Goal: Information Seeking & Learning: Learn about a topic

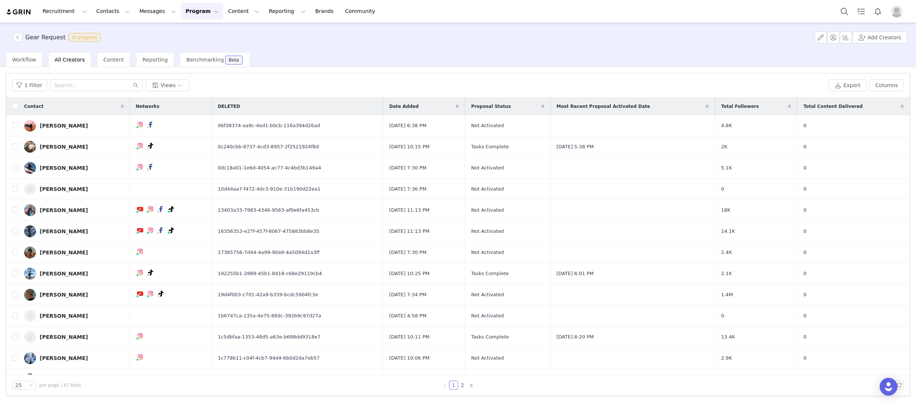
click at [361, 55] on div "Workflow All Creators Content Reporting Benchmarking Beta" at bounding box center [461, 59] width 910 height 15
click at [99, 10] on button "Contacts Contacts" at bounding box center [113, 11] width 43 height 17
click at [103, 34] on p "Creators" at bounding box center [104, 33] width 22 height 8
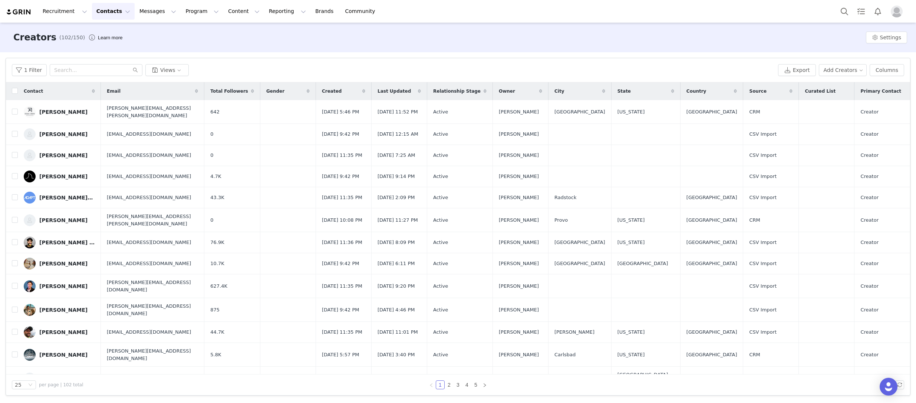
click at [6, 54] on div "Filters Filter Logic And Or Archived Select No Owner Select Contact Tag Select …" at bounding box center [458, 226] width 916 height 349
click at [119, 8] on button "Contacts Contacts" at bounding box center [113, 11] width 43 height 17
click at [111, 62] on p "Applicants" at bounding box center [106, 60] width 27 height 8
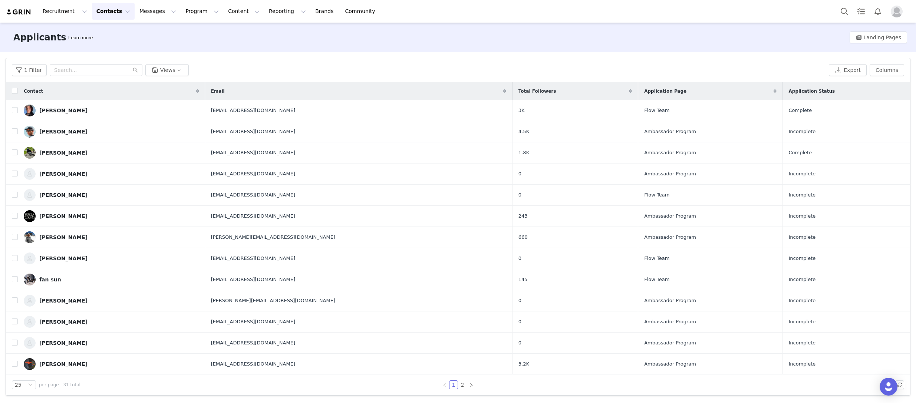
click at [638, 86] on th "Application Page" at bounding box center [710, 91] width 144 height 18
click at [626, 88] on span at bounding box center [630, 91] width 9 height 9
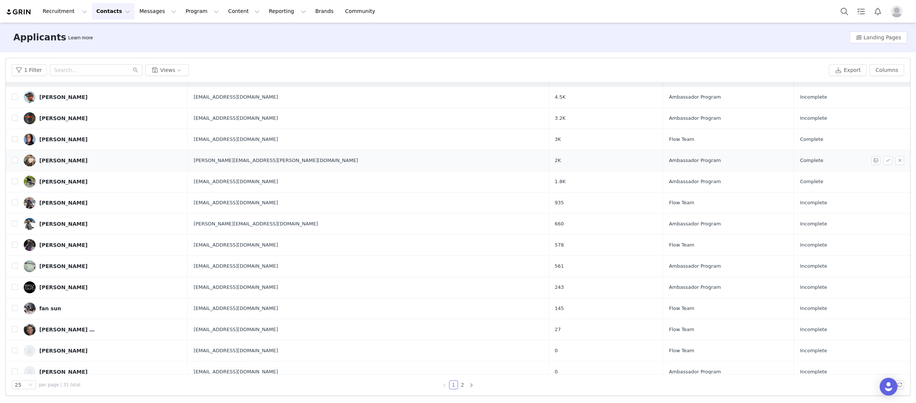
scroll to position [14, 0]
click at [96, 9] on button "Contacts Contacts" at bounding box center [113, 11] width 43 height 17
click at [122, 34] on div "Creators" at bounding box center [116, 33] width 50 height 8
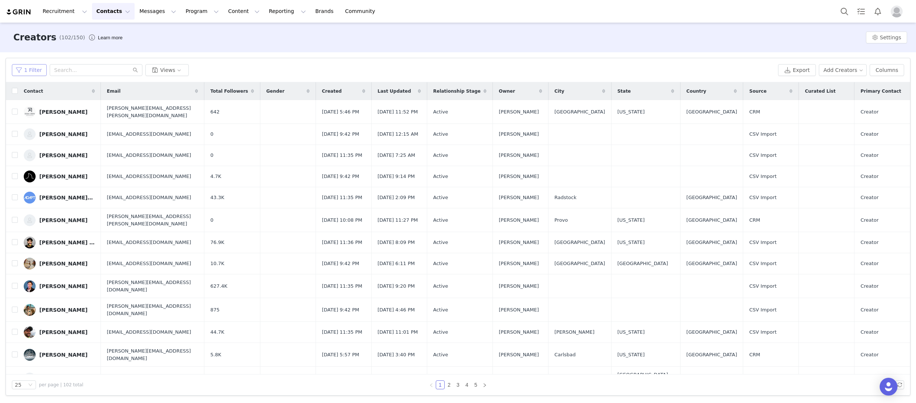
click at [35, 70] on button "1 Filter" at bounding box center [29, 70] width 35 height 12
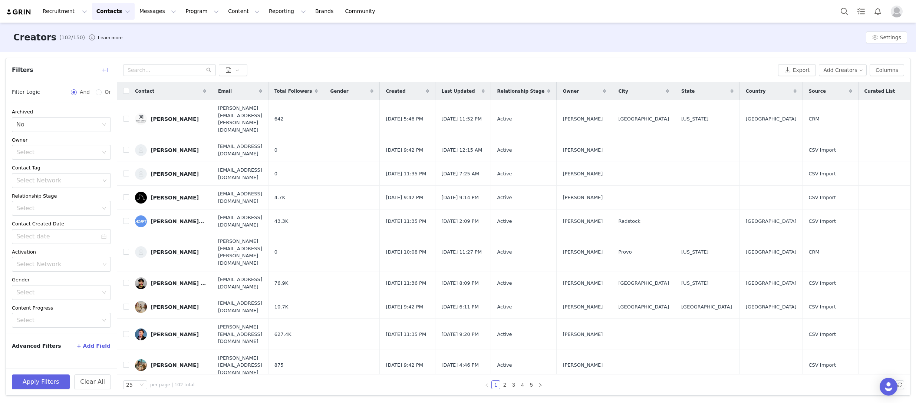
click at [106, 67] on button "button" at bounding box center [105, 70] width 12 height 12
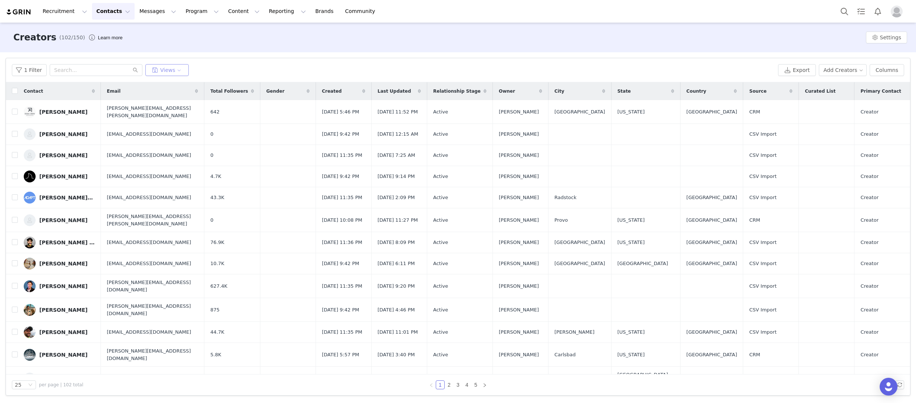
click at [176, 73] on button "Views" at bounding box center [166, 70] width 43 height 12
click at [257, 68] on div "1 Filter Views" at bounding box center [393, 70] width 763 height 12
click at [114, 9] on button "Contacts Contacts" at bounding box center [113, 11] width 43 height 17
click at [228, 64] on div "1 Filter Views Export Add Creators Columns" at bounding box center [458, 70] width 904 height 24
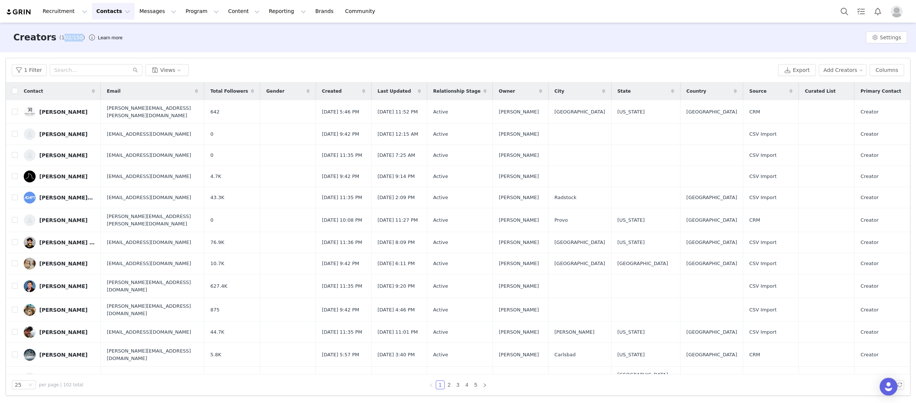
drag, startPoint x: 62, startPoint y: 37, endPoint x: 70, endPoint y: 37, distance: 8.9
click at [70, 37] on span "(102/150)" at bounding box center [72, 38] width 26 height 8
click at [71, 37] on span "(102/150)" at bounding box center [72, 38] width 26 height 8
drag, startPoint x: 74, startPoint y: 37, endPoint x: 66, endPoint y: 37, distance: 8.2
click at [66, 37] on span "(102/150)" at bounding box center [72, 38] width 26 height 8
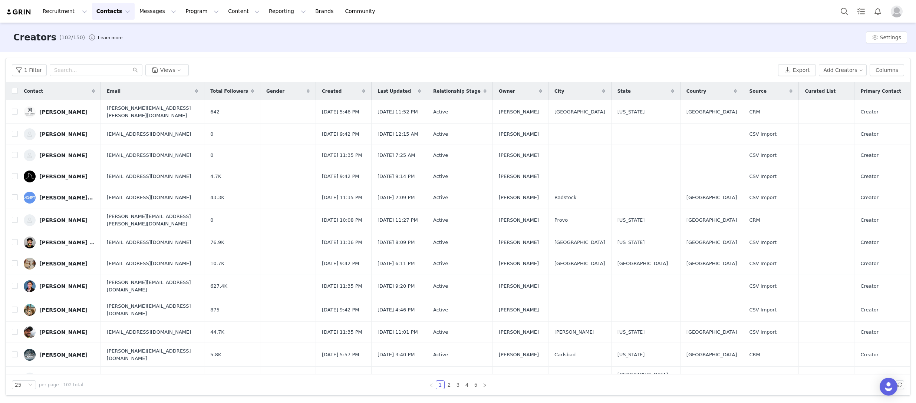
click at [66, 37] on span "(102/150)" at bounding box center [72, 38] width 26 height 8
drag, startPoint x: 66, startPoint y: 37, endPoint x: 74, endPoint y: 36, distance: 7.5
click at [74, 36] on span "(102/150)" at bounding box center [72, 38] width 26 height 8
click at [86, 39] on button "button" at bounding box center [92, 38] width 12 height 12
click at [313, 44] on div "Creators (102/150) Learn more Settings" at bounding box center [458, 38] width 916 height 30
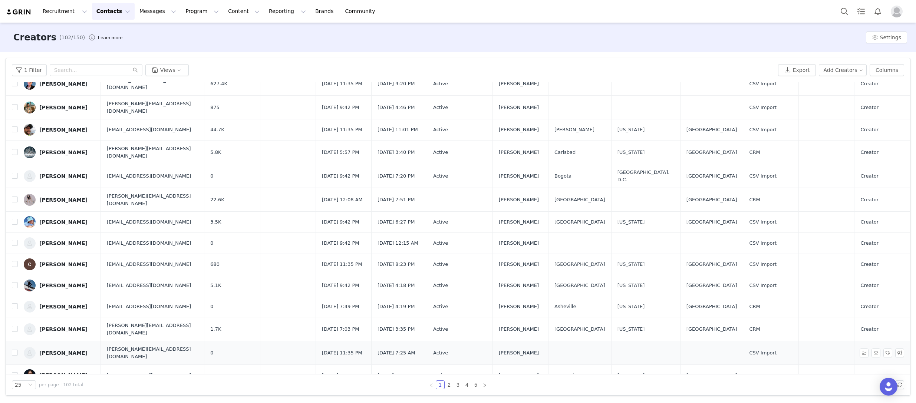
scroll to position [254, 0]
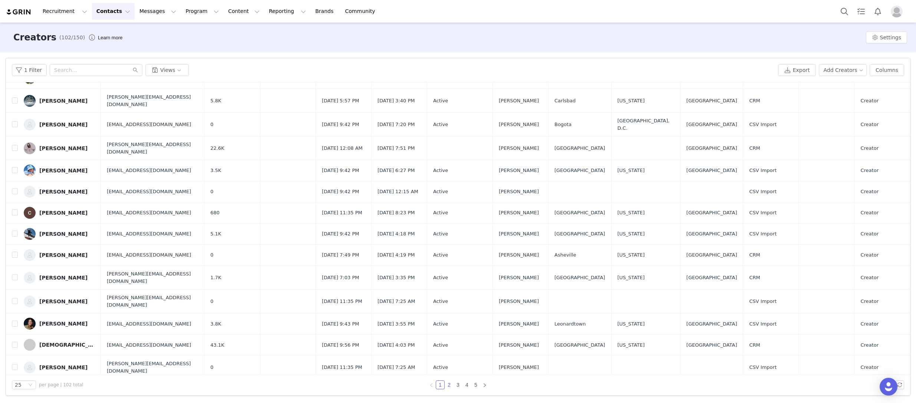
click at [453, 384] on link "2" at bounding box center [449, 385] width 8 height 8
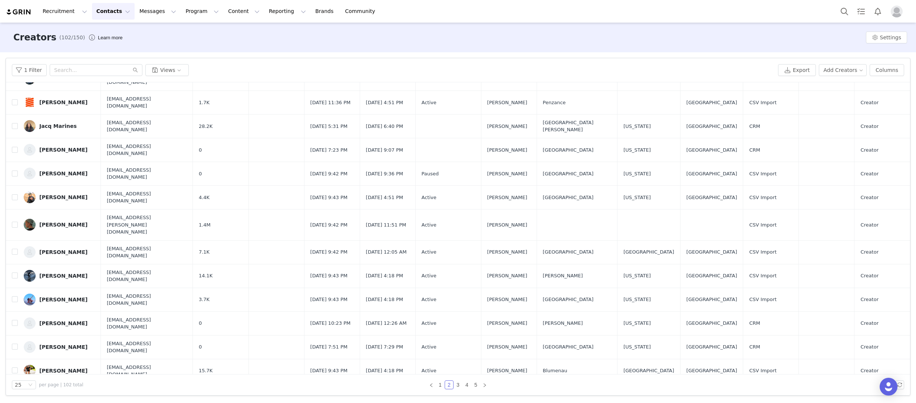
click at [58, 392] on div "[PERSON_NAME]" at bounding box center [63, 395] width 48 height 6
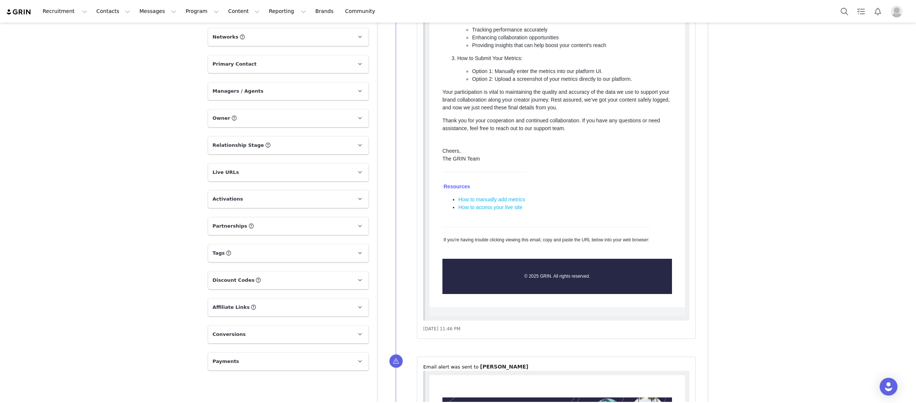
scroll to position [406, 0]
click at [363, 276] on span at bounding box center [359, 280] width 9 height 9
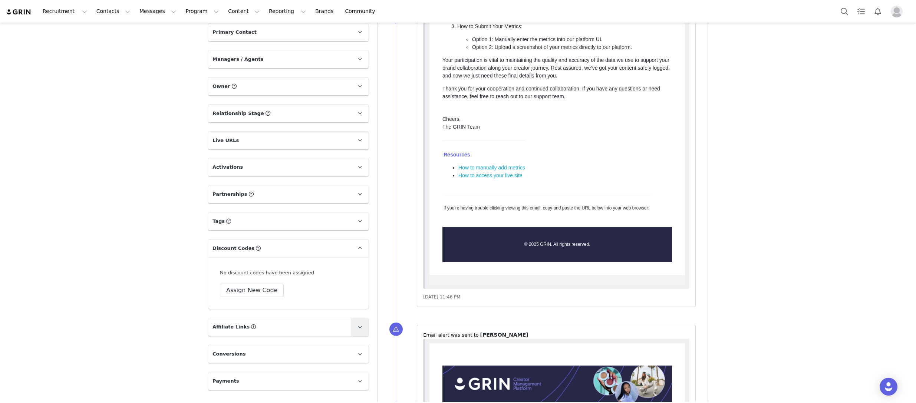
scroll to position [439, 0]
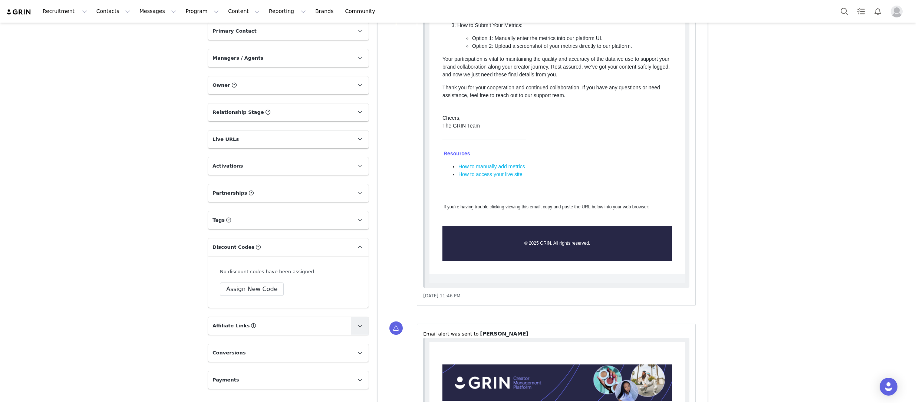
click at [363, 322] on span at bounding box center [359, 326] width 9 height 9
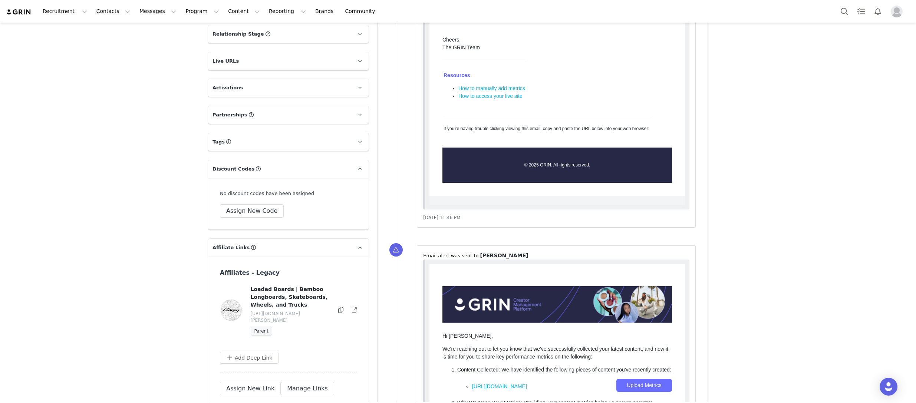
scroll to position [507, 0]
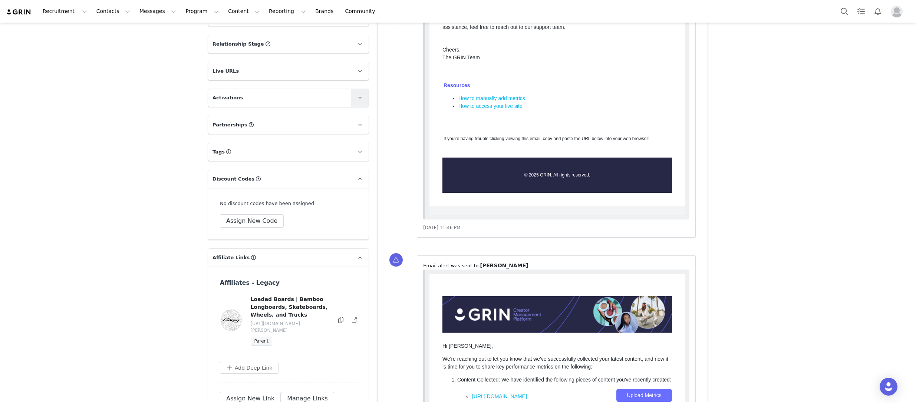
click at [362, 93] on span at bounding box center [359, 97] width 9 height 9
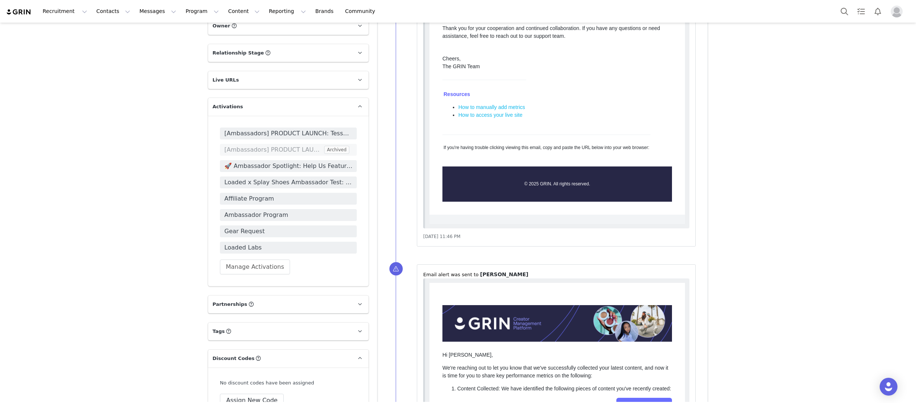
scroll to position [497, 0]
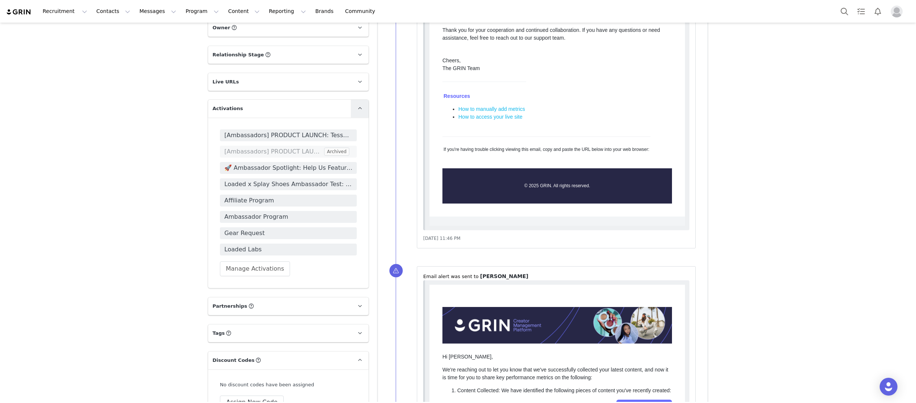
click at [363, 104] on span at bounding box center [359, 108] width 9 height 9
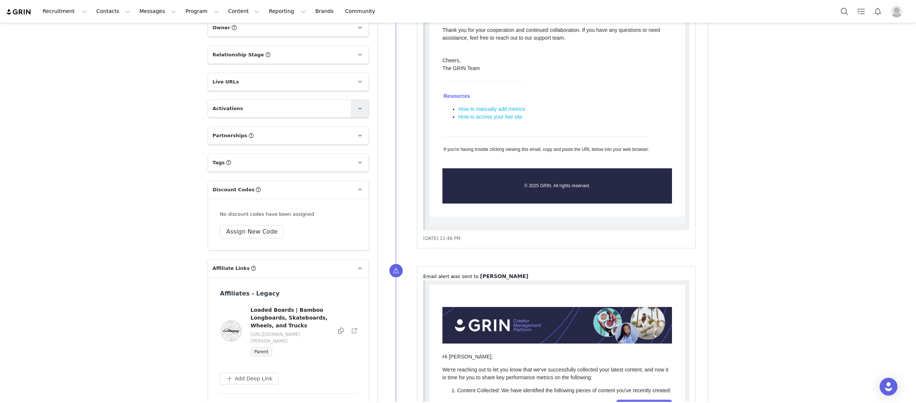
click at [363, 104] on span at bounding box center [359, 108] width 9 height 9
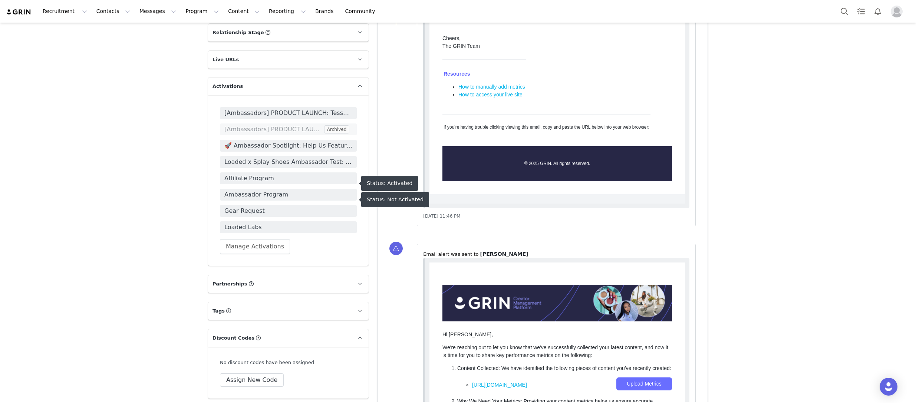
scroll to position [521, 0]
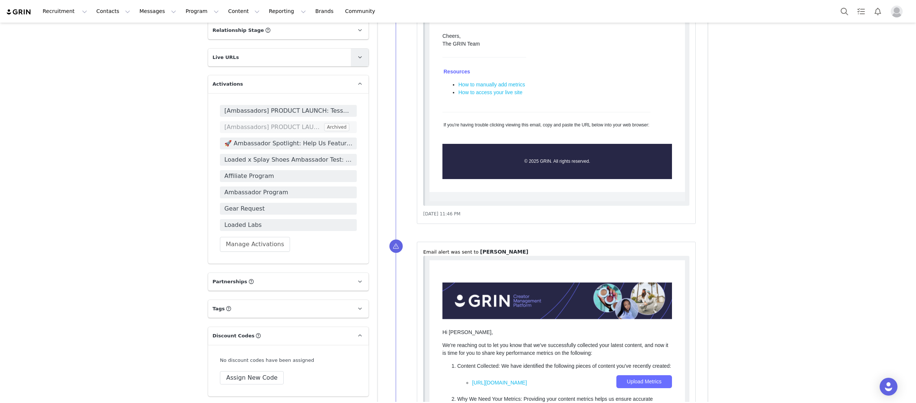
click at [366, 49] on link at bounding box center [360, 58] width 18 height 18
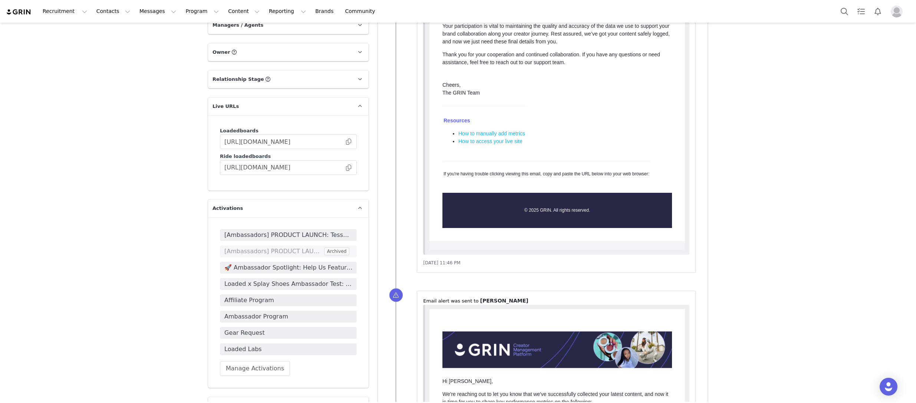
scroll to position [473, 0]
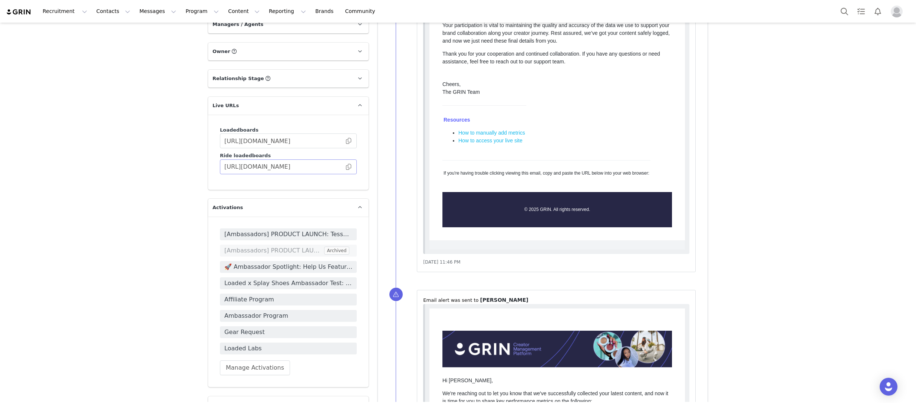
click at [350, 167] on span at bounding box center [348, 167] width 7 height 0
click at [254, 361] on button "Manage Activations" at bounding box center [255, 368] width 70 height 15
click at [268, 323] on div "Select Activation" at bounding box center [236, 318] width 72 height 11
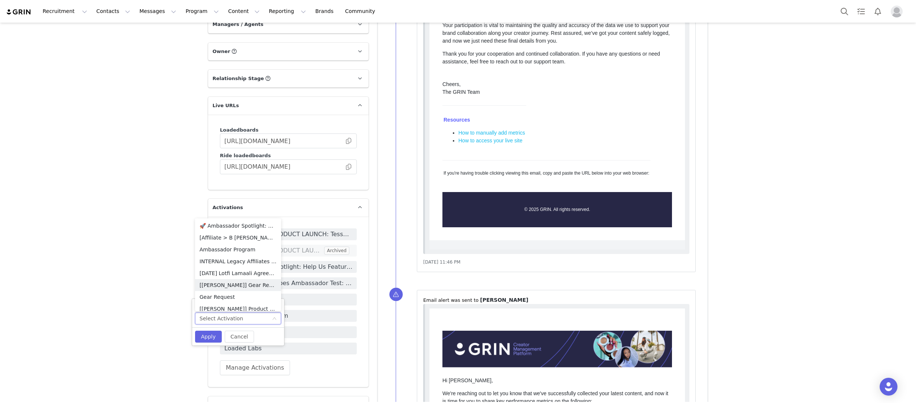
scroll to position [41, 0]
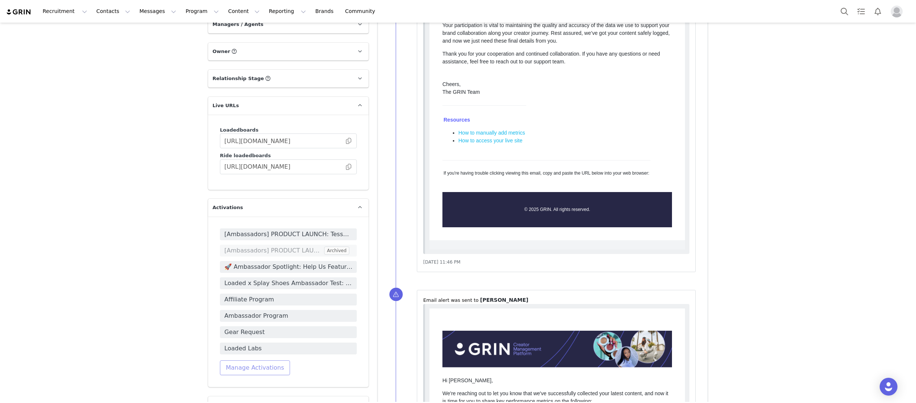
click at [253, 361] on button "Manage Activations" at bounding box center [255, 368] width 70 height 15
click at [11, 13] on img at bounding box center [19, 12] width 26 height 7
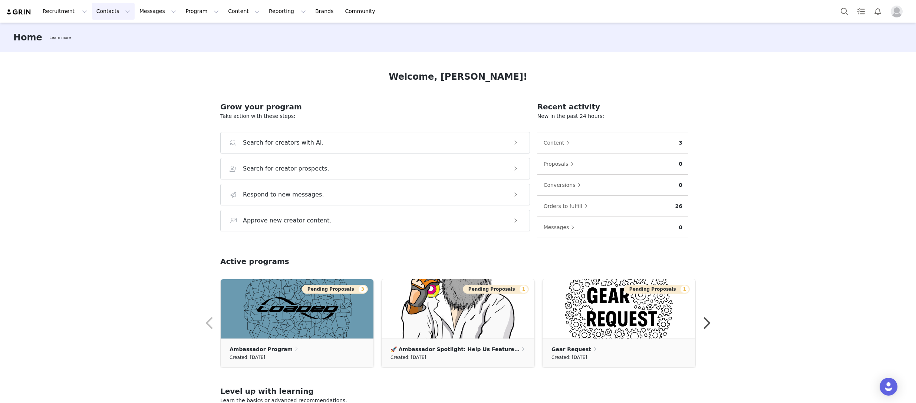
click at [116, 11] on button "Contacts Contacts" at bounding box center [113, 11] width 43 height 17
click at [118, 11] on button "Contacts Contacts" at bounding box center [113, 11] width 43 height 17
click at [161, 10] on button "Messages Messages" at bounding box center [158, 11] width 46 height 17
click at [62, 10] on button "Recruitment Recruitment" at bounding box center [64, 11] width 53 height 17
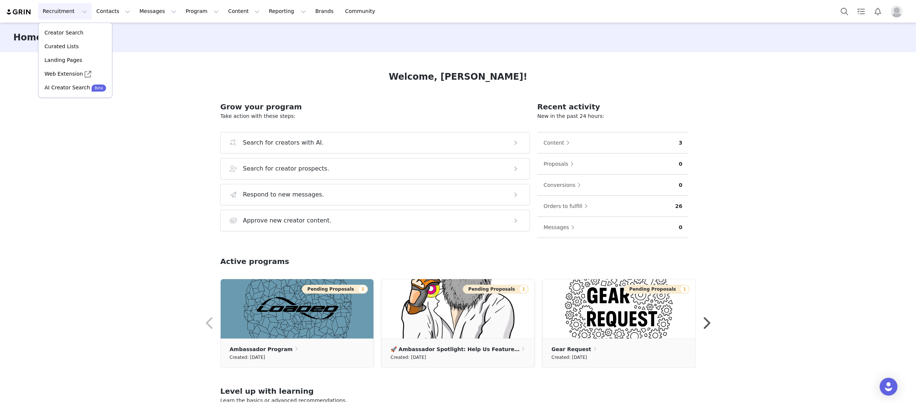
click at [64, 10] on button "Recruitment Recruitment" at bounding box center [64, 11] width 53 height 17
click at [226, 13] on button "Content Content" at bounding box center [244, 11] width 40 height 17
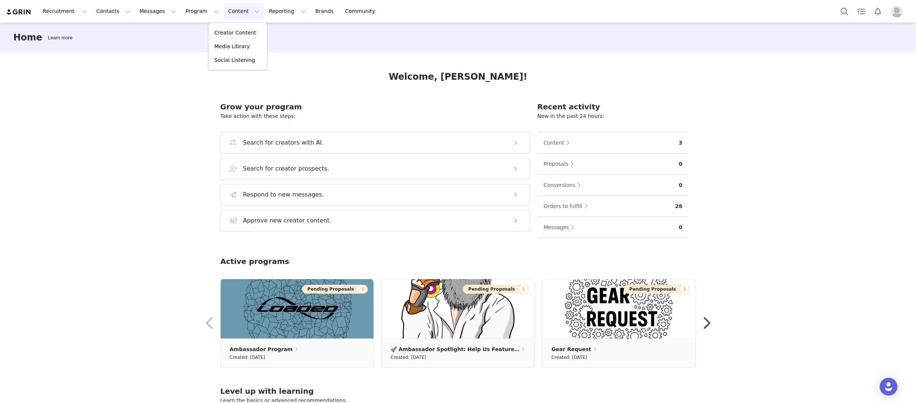
click at [226, 13] on button "Content Content" at bounding box center [244, 11] width 40 height 17
click at [194, 11] on button "Program Program" at bounding box center [202, 11] width 42 height 17
click at [192, 29] on p "Activations" at bounding box center [189, 33] width 29 height 8
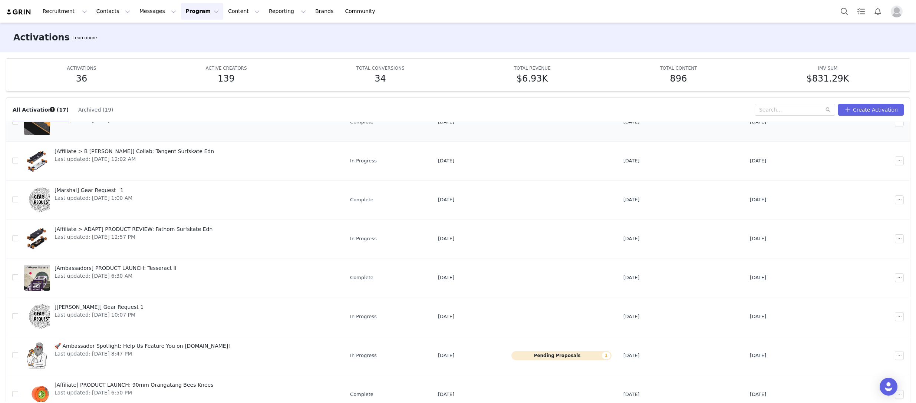
scroll to position [39, 0]
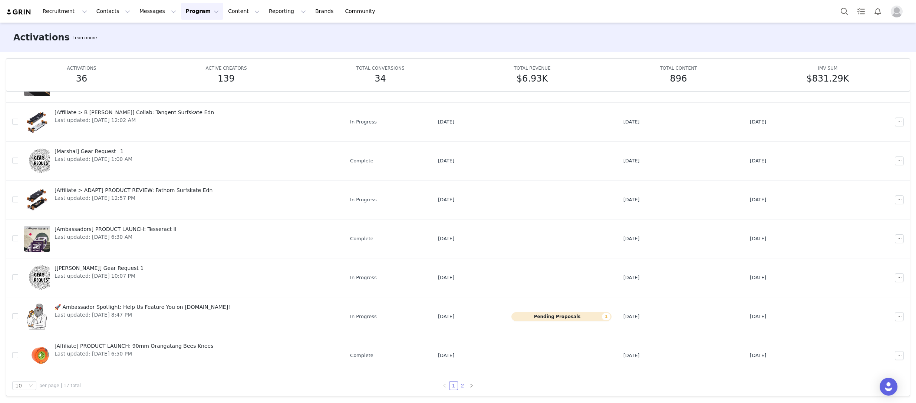
click at [463, 384] on link "2" at bounding box center [462, 386] width 8 height 8
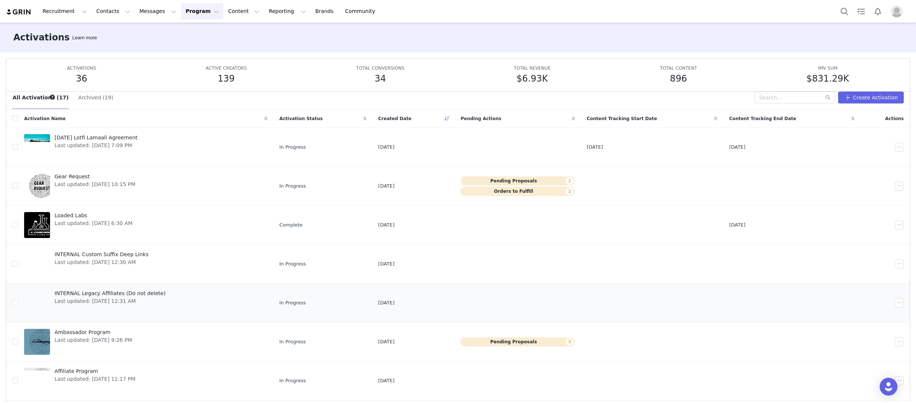
scroll to position [11, 0]
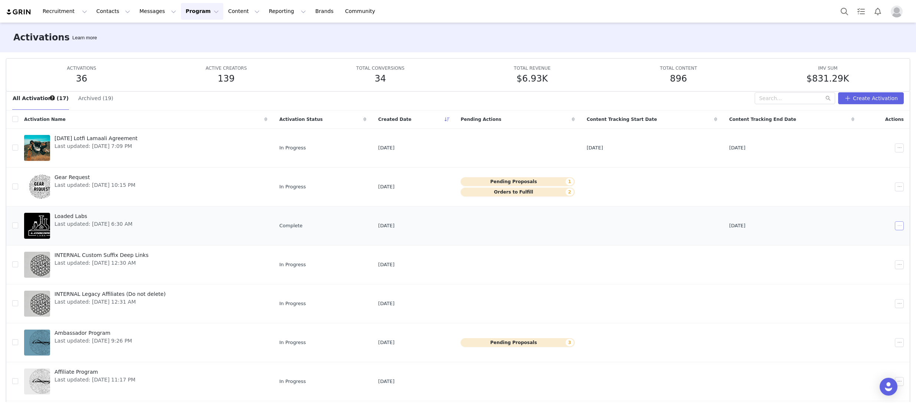
click at [902, 226] on button "button" at bounding box center [899, 225] width 9 height 9
click at [870, 238] on div "Edit" at bounding box center [871, 239] width 64 height 8
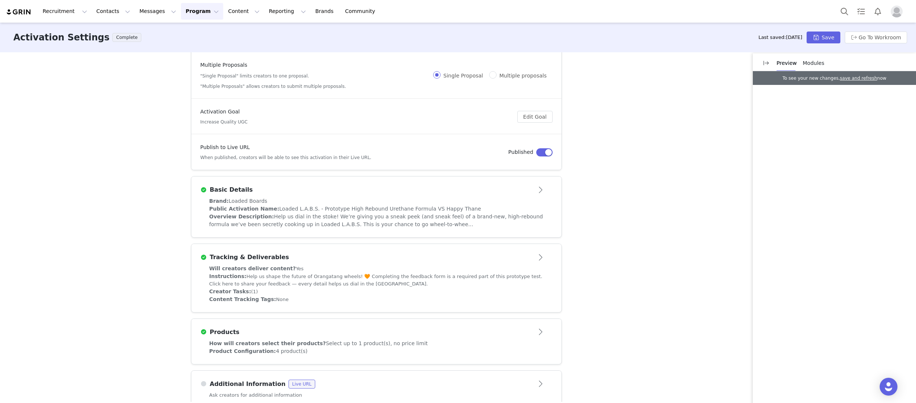
scroll to position [94, 0]
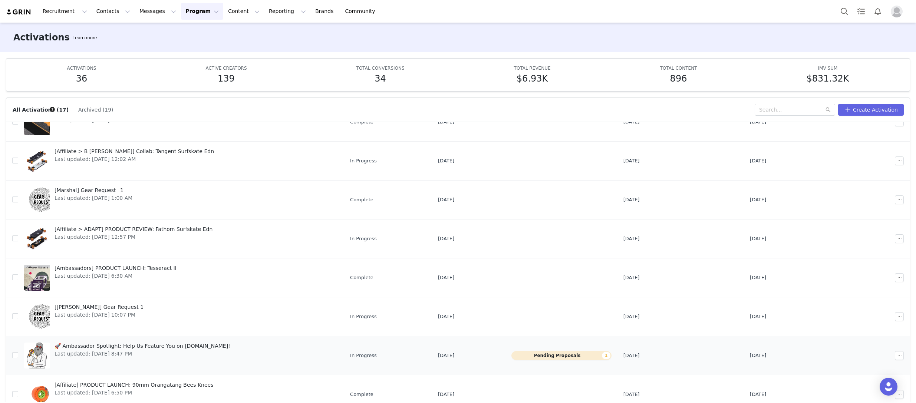
scroll to position [39, 0]
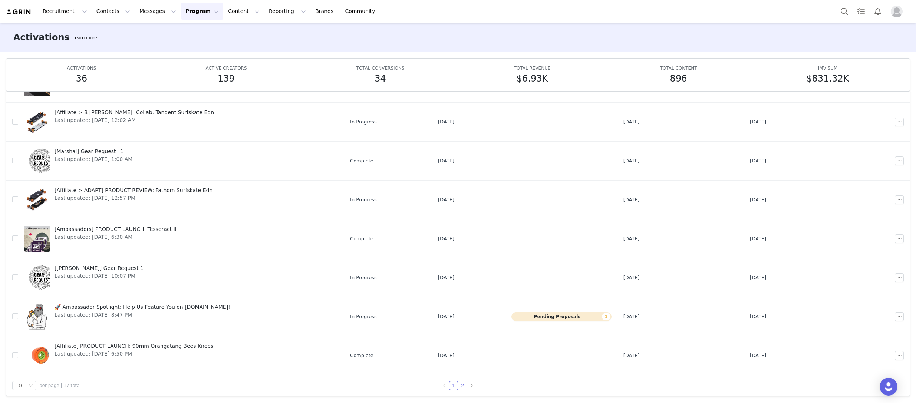
click at [462, 387] on link "2" at bounding box center [462, 386] width 8 height 8
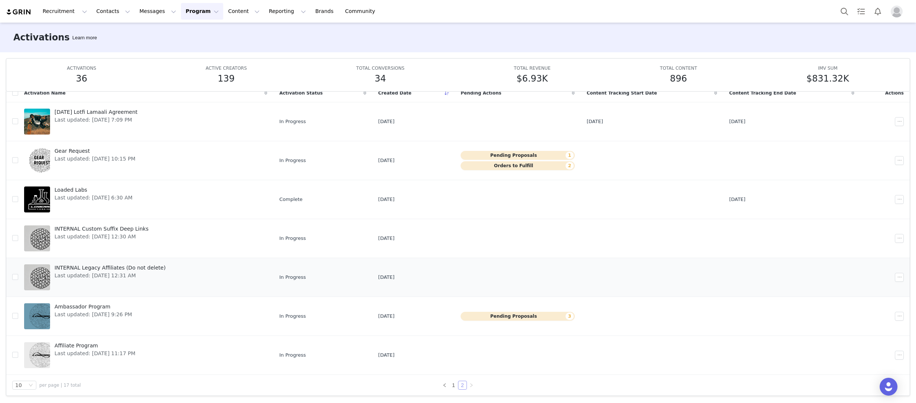
scroll to position [37, 0]
click at [78, 192] on span "Loaded Labs" at bounding box center [94, 191] width 78 height 8
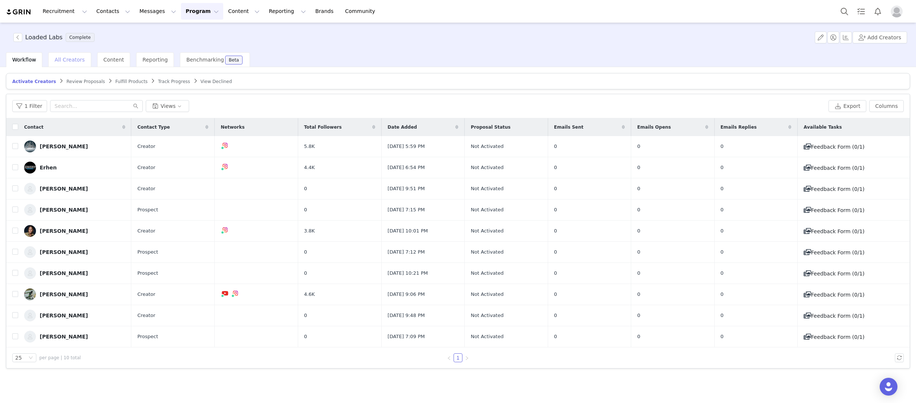
click at [76, 61] on span "All Creators" at bounding box center [70, 60] width 30 height 6
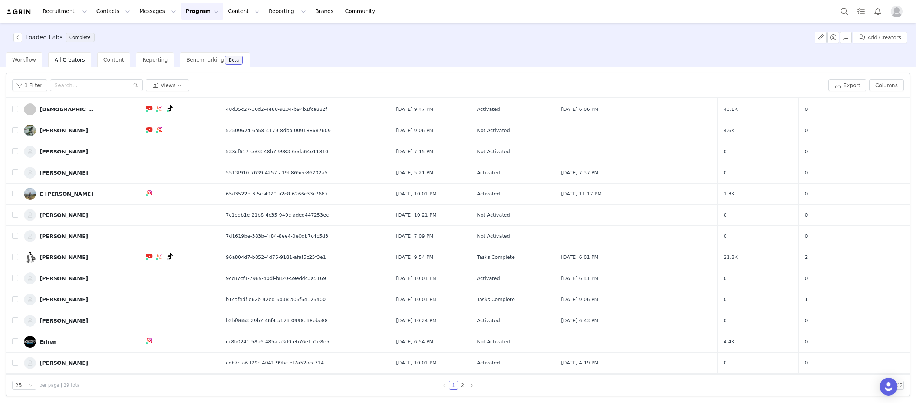
scroll to position [269, 0]
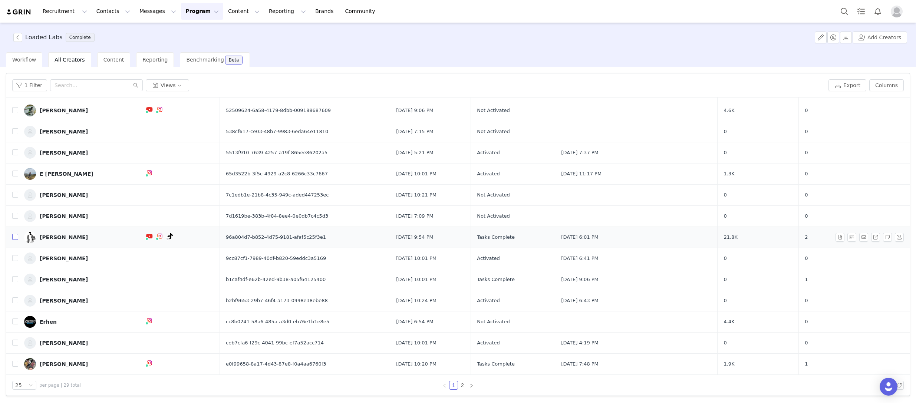
click at [16, 237] on input "checkbox" at bounding box center [15, 237] width 6 height 6
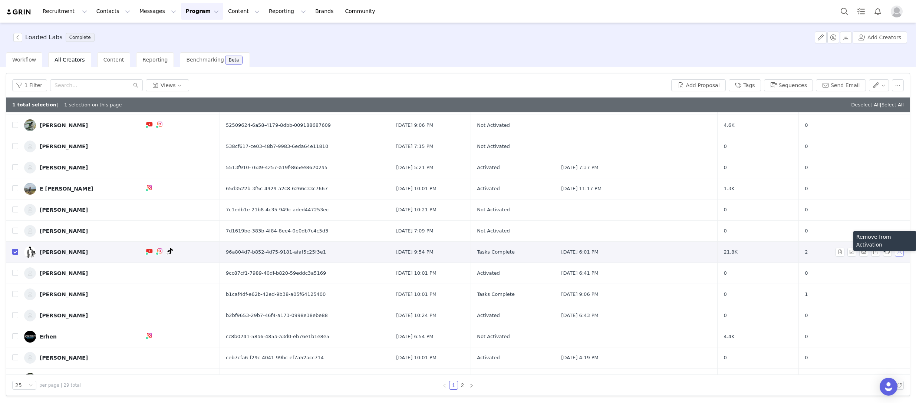
click at [897, 253] on button "button" at bounding box center [899, 252] width 9 height 9
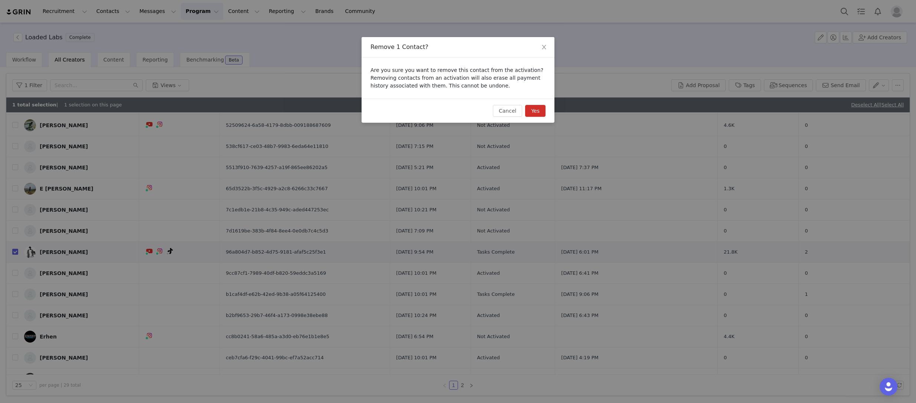
click at [543, 115] on button "Yes" at bounding box center [535, 111] width 20 height 12
checkbox input "false"
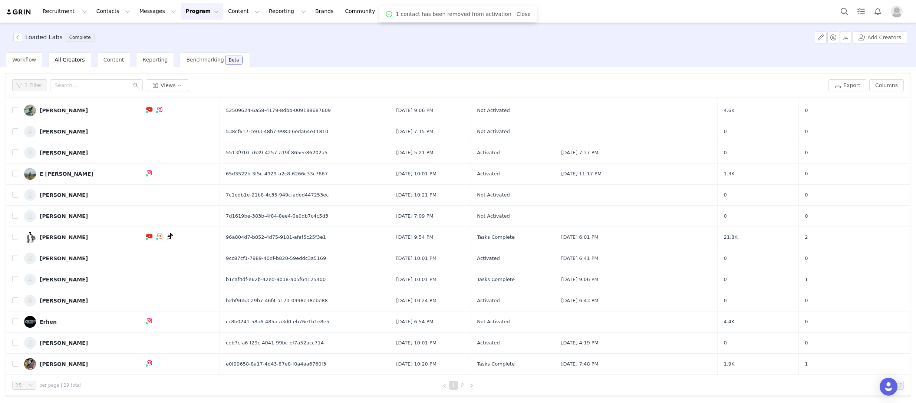
scroll to position [0, 0]
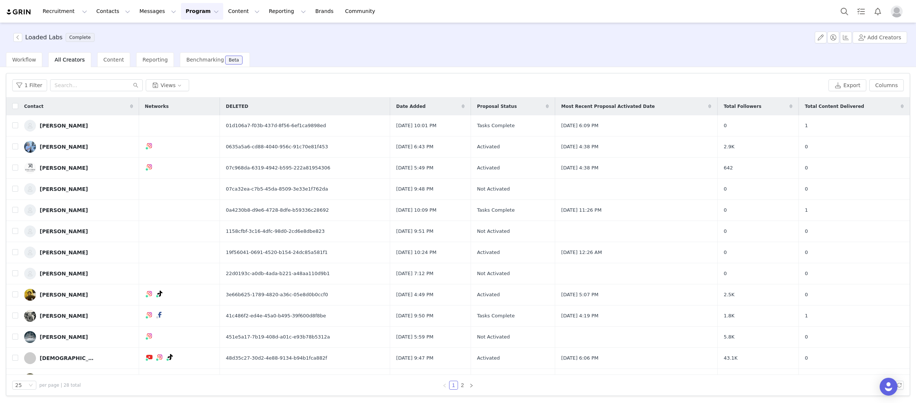
click at [189, 11] on button "Program Program" at bounding box center [202, 11] width 42 height 17
click at [193, 32] on p "Activations" at bounding box center [189, 33] width 29 height 8
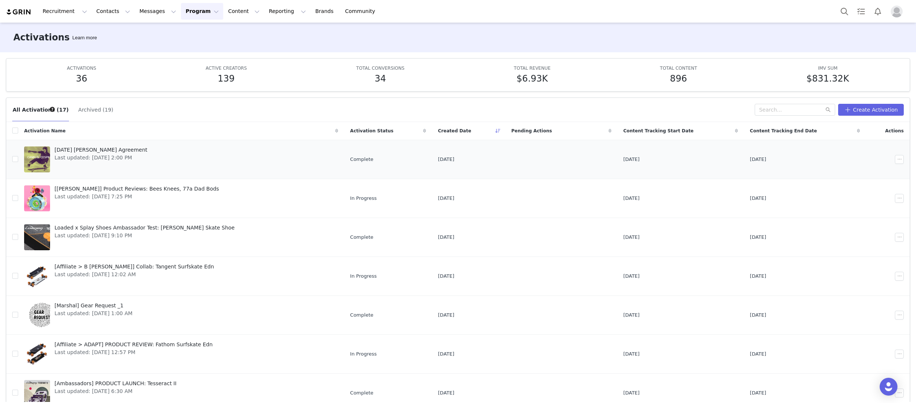
click at [152, 170] on div "[DATE] [PERSON_NAME] Agreement Last updated: [DATE] 2:00 PM" at bounding box center [101, 160] width 102 height 30
click at [902, 159] on button "button" at bounding box center [899, 159] width 9 height 9
click at [892, 168] on li "Edit" at bounding box center [871, 173] width 73 height 12
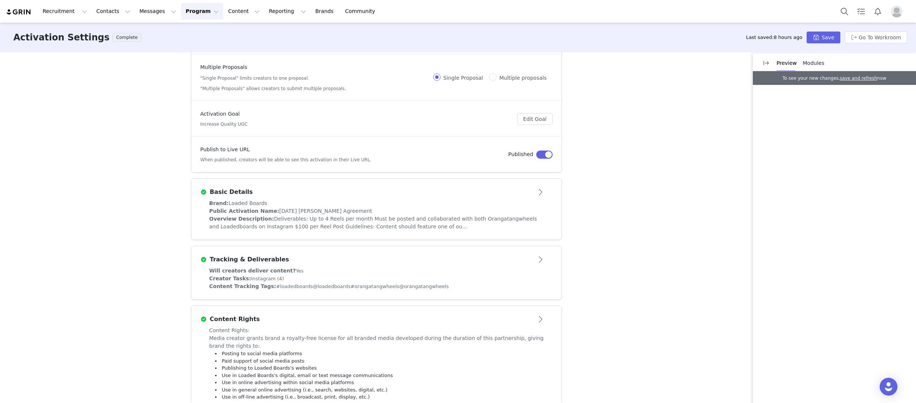
scroll to position [91, 0]
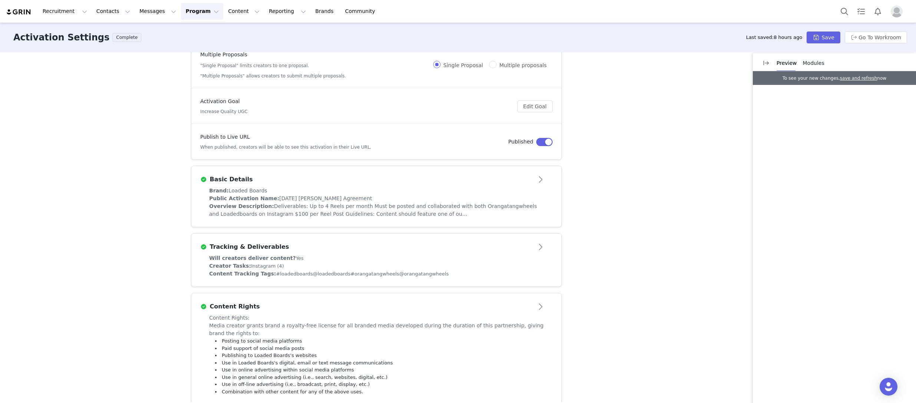
click at [538, 175] on button "Open module" at bounding box center [541, 180] width 23 height 12
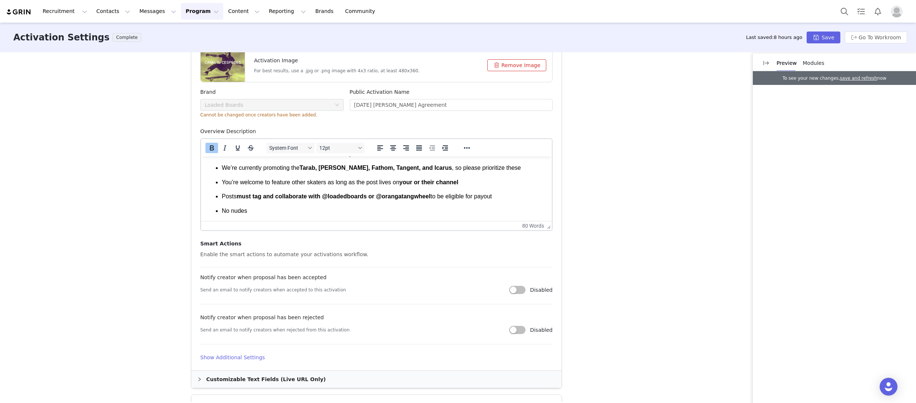
scroll to position [247, 0]
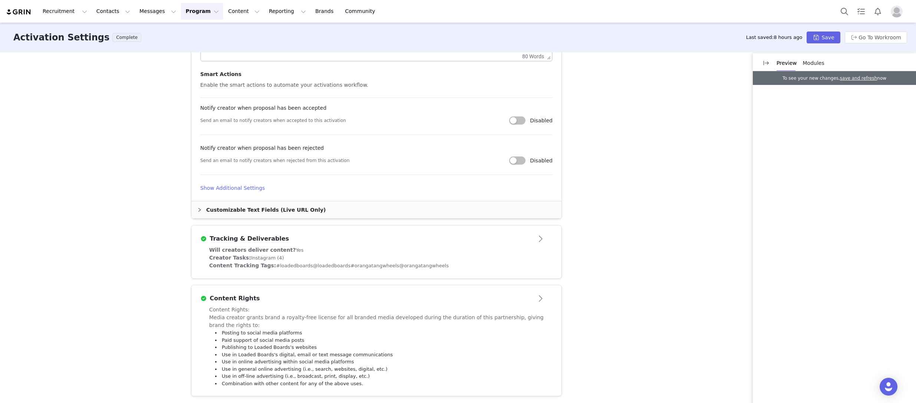
click at [366, 240] on div "Tracking & Deliverables" at bounding box center [364, 238] width 328 height 9
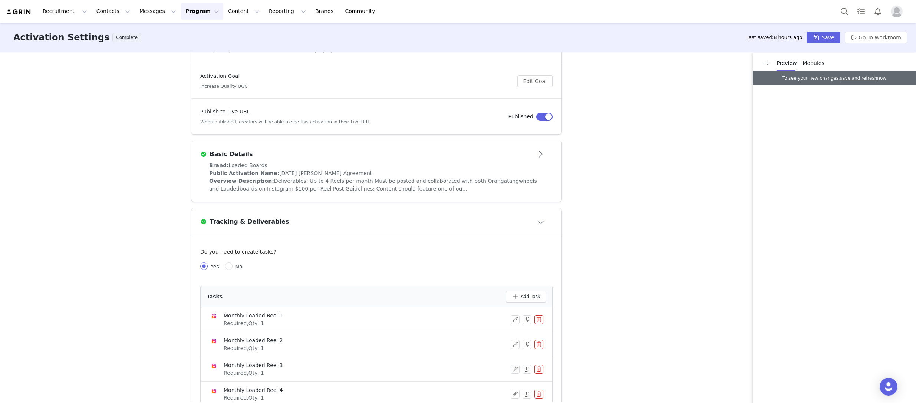
scroll to position [116, 0]
click at [367, 188] on span "Deliverables: Up to 4 Reels per month Must be posted and collaborated with both…" at bounding box center [373, 185] width 328 height 14
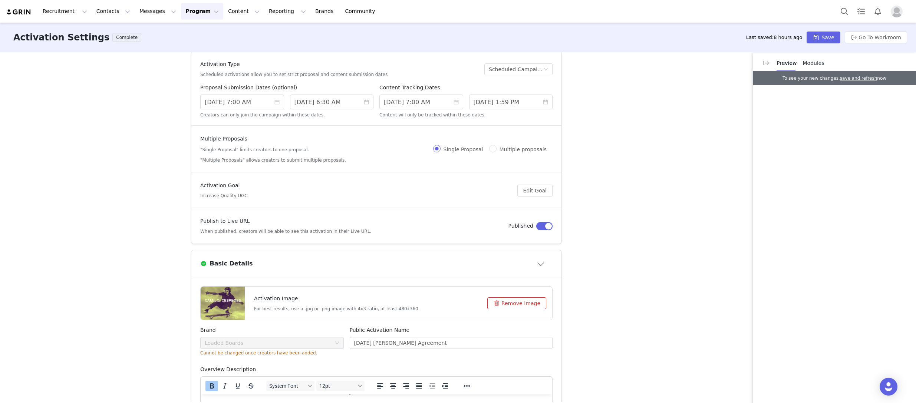
scroll to position [0, 0]
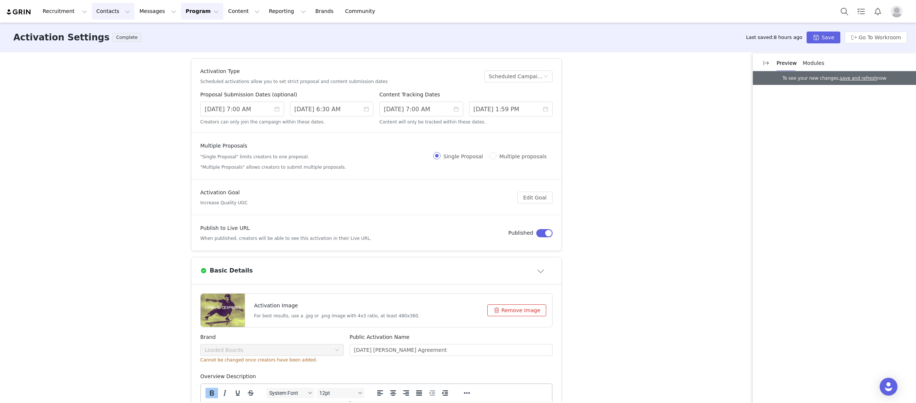
click at [102, 12] on button "Contacts Contacts" at bounding box center [113, 11] width 43 height 17
click at [54, 6] on button "Recruitment Recruitment" at bounding box center [64, 11] width 53 height 17
click at [98, 9] on button "Contacts Contacts" at bounding box center [113, 11] width 43 height 17
click at [106, 28] on link "Creators" at bounding box center [116, 33] width 59 height 14
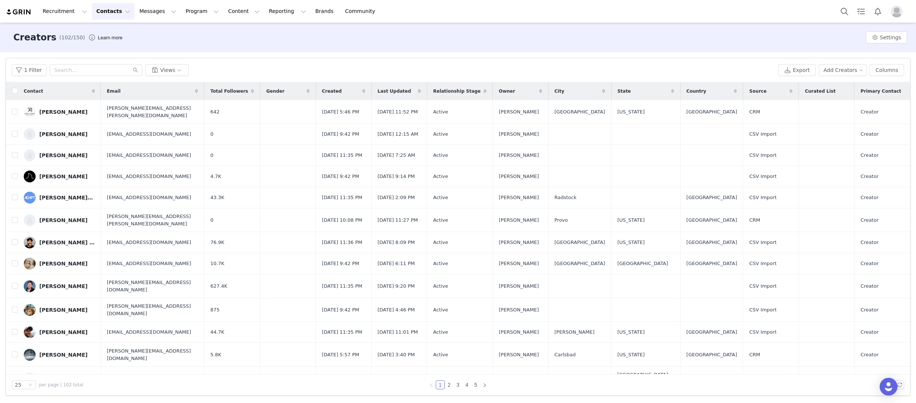
scroll to position [0, 0]
click at [114, 68] on input "text" at bounding box center [96, 70] width 93 height 12
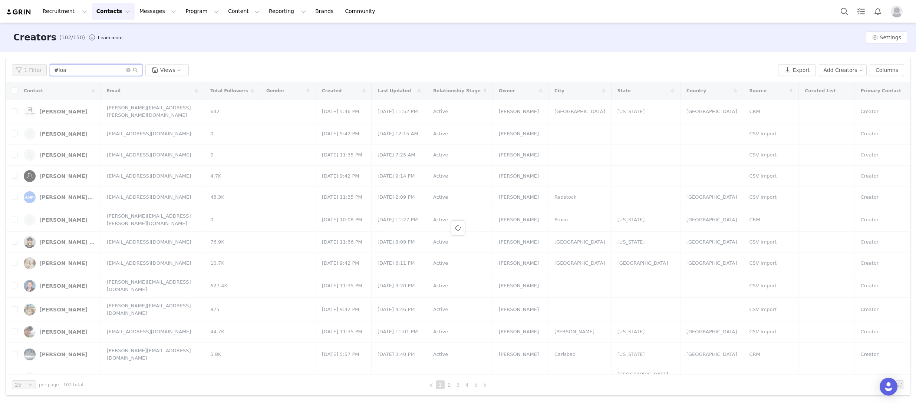
scroll to position [0, 0]
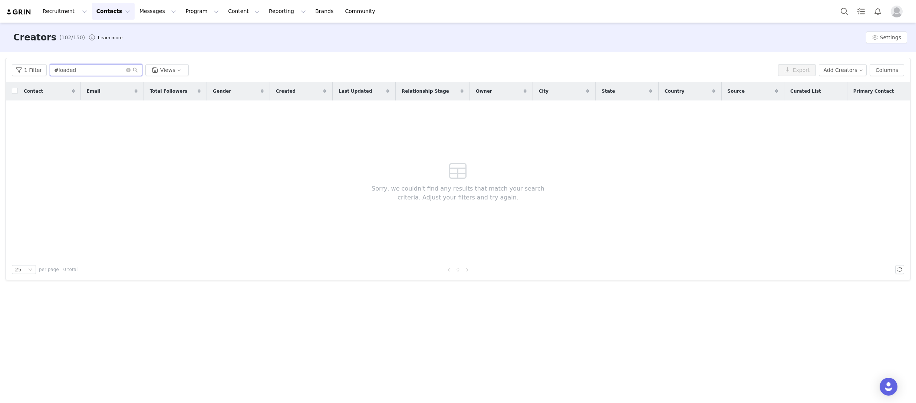
type input "#loaded"
type input "l"
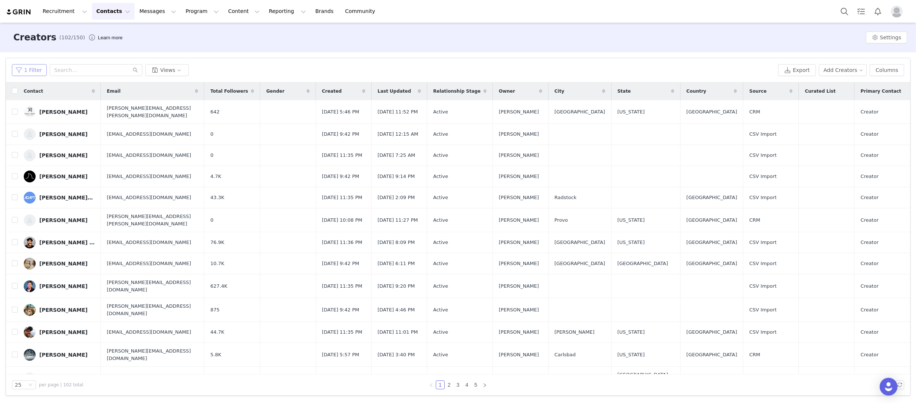
click at [33, 71] on button "1 Filter" at bounding box center [29, 70] width 35 height 12
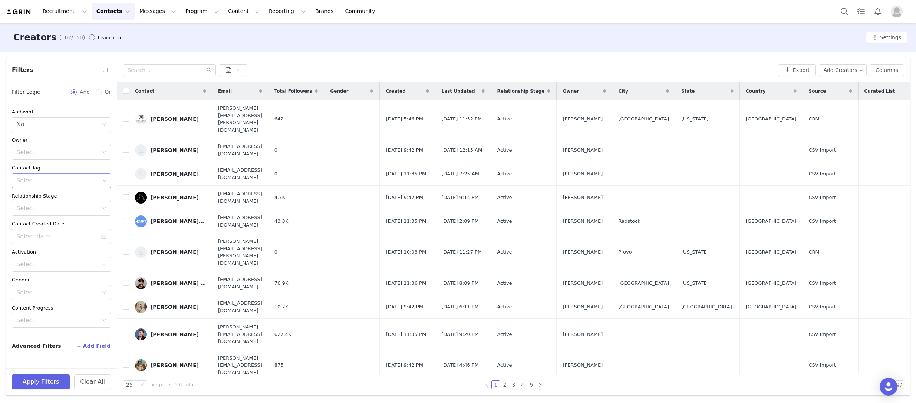
click at [43, 181] on div "Select" at bounding box center [57, 180] width 83 height 7
click at [35, 234] on li "Local" at bounding box center [61, 235] width 99 height 12
click at [42, 382] on button "Apply Filters" at bounding box center [41, 382] width 58 height 15
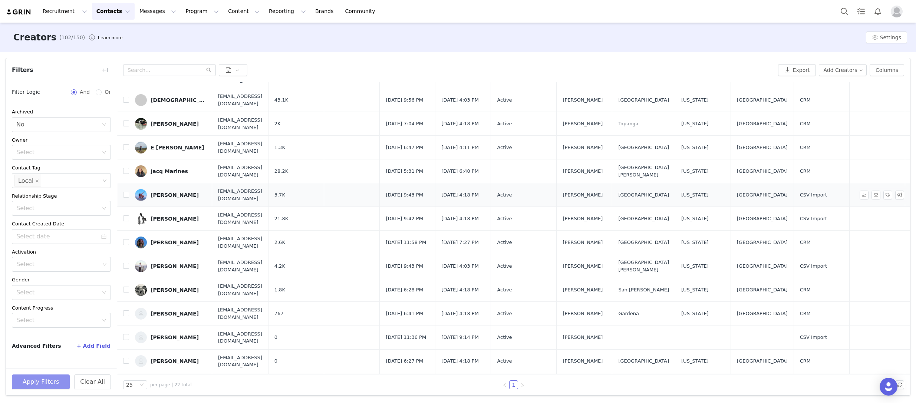
scroll to position [145, 0]
drag, startPoint x: 806, startPoint y: 157, endPoint x: 815, endPoint y: 156, distance: 9.3
click at [815, 159] on td "CRM" at bounding box center [822, 171] width 56 height 24
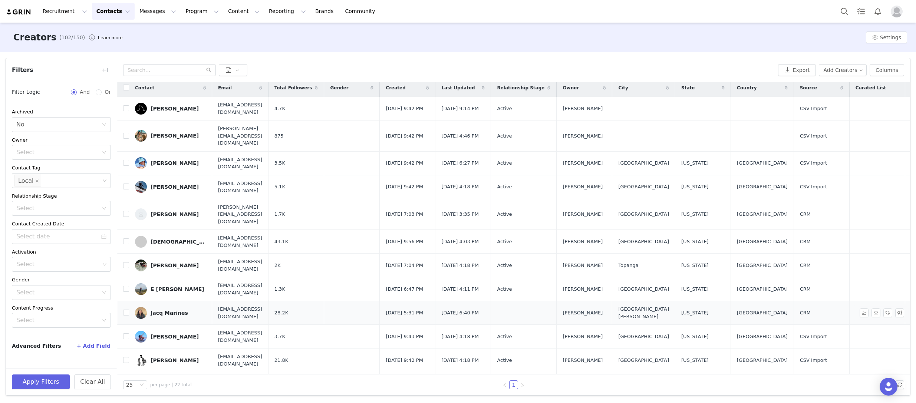
scroll to position [0, 0]
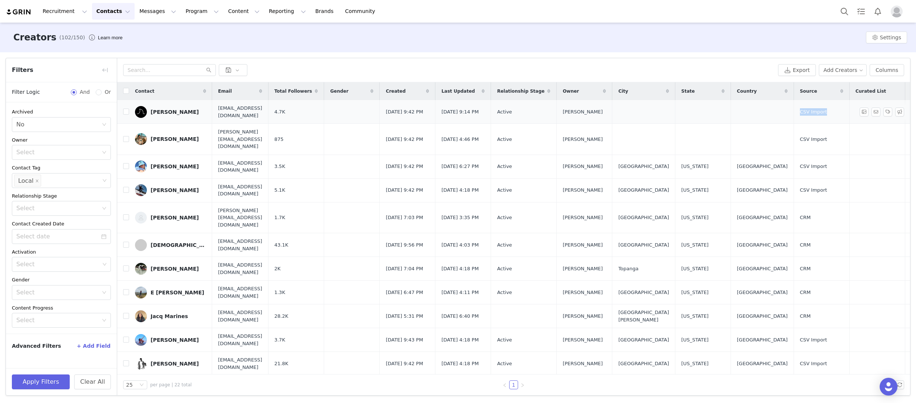
drag, startPoint x: 803, startPoint y: 109, endPoint x: 828, endPoint y: 111, distance: 24.9
click at [828, 111] on span "CSV Import" at bounding box center [813, 111] width 27 height 7
drag, startPoint x: 809, startPoint y: 204, endPoint x: 796, endPoint y: 207, distance: 13.8
click at [796, 207] on tr "[PERSON_NAME] [PERSON_NAME][EMAIL_ADDRESS][DOMAIN_NAME] 1.7K [DATE] 7:03 PM [DA…" at bounding box center [539, 217] width 844 height 31
click at [802, 207] on td "CRM" at bounding box center [822, 217] width 56 height 31
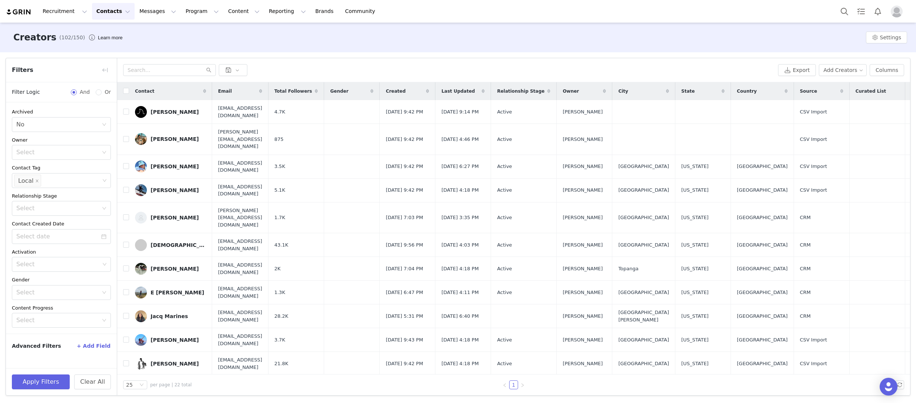
click at [312, 88] on span "Total Followers" at bounding box center [293, 91] width 38 height 7
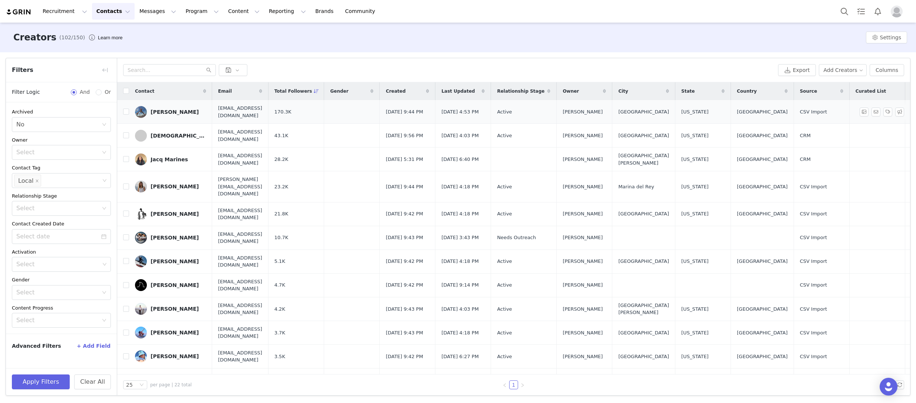
click at [167, 112] on div "[PERSON_NAME]" at bounding box center [175, 112] width 48 height 6
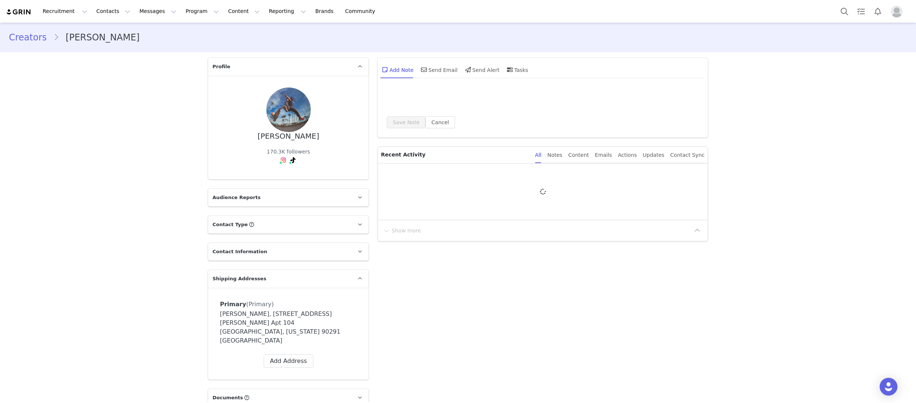
click at [286, 161] on span at bounding box center [283, 160] width 9 height 9
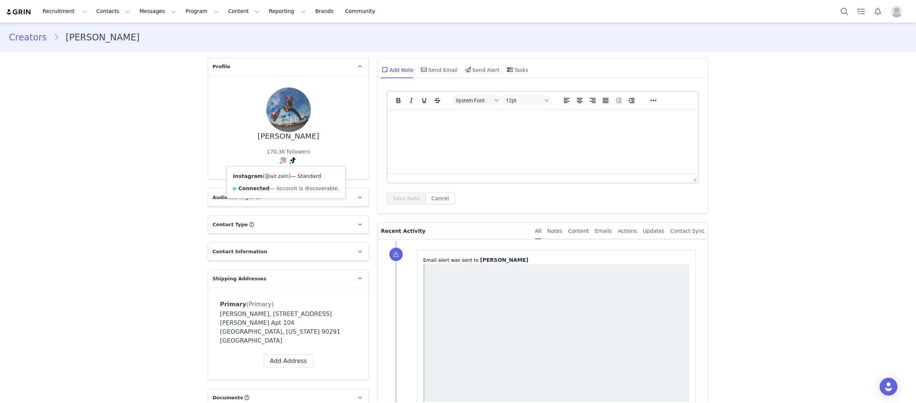
click at [279, 175] on link "@air.zain" at bounding box center [277, 176] width 24 height 6
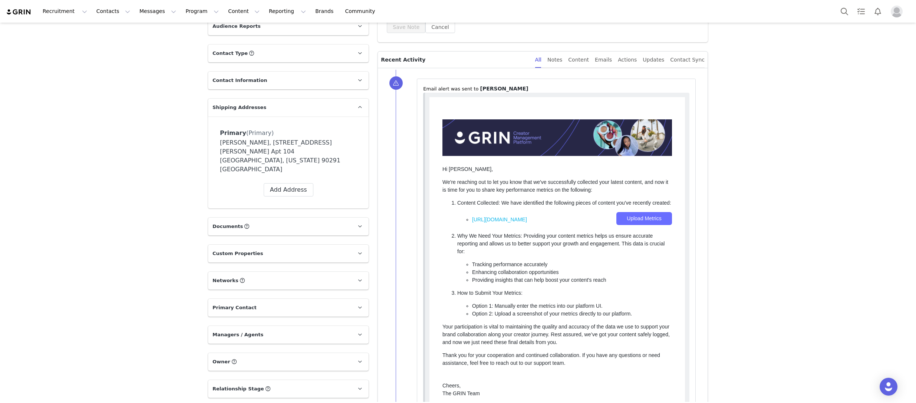
scroll to position [174, 0]
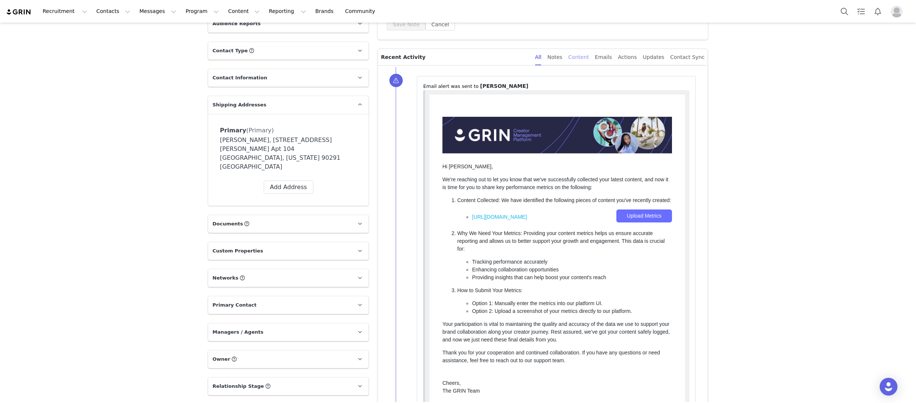
click at [589, 61] on div "Content" at bounding box center [578, 57] width 21 height 17
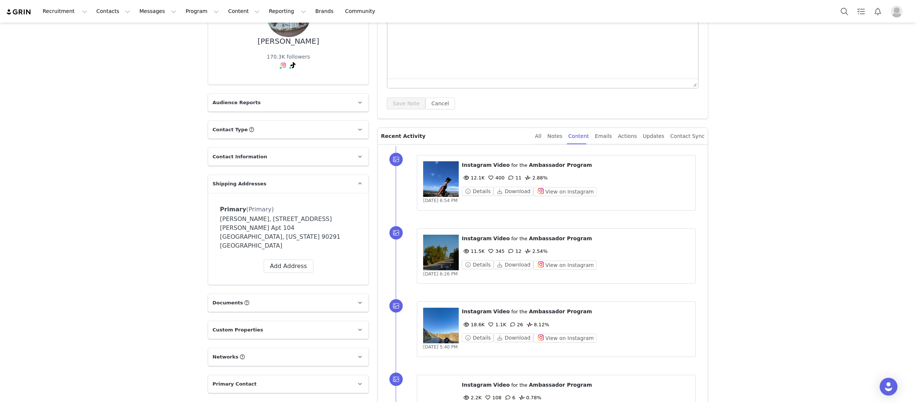
scroll to position [92, 0]
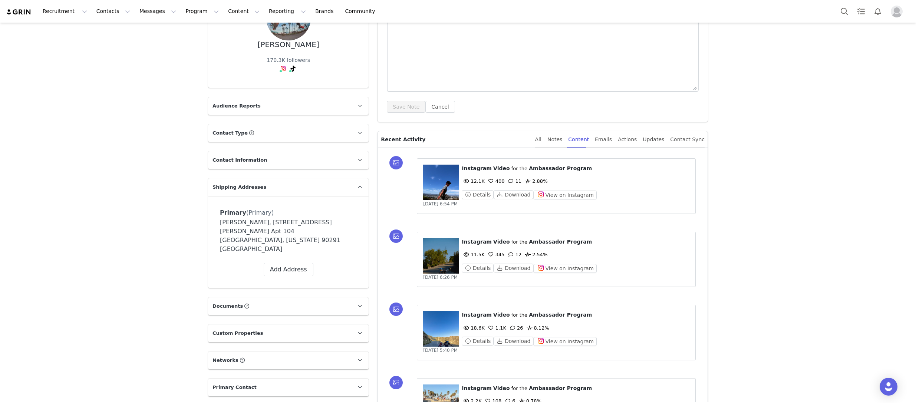
click at [442, 185] on figure at bounding box center [441, 183] width 36 height 36
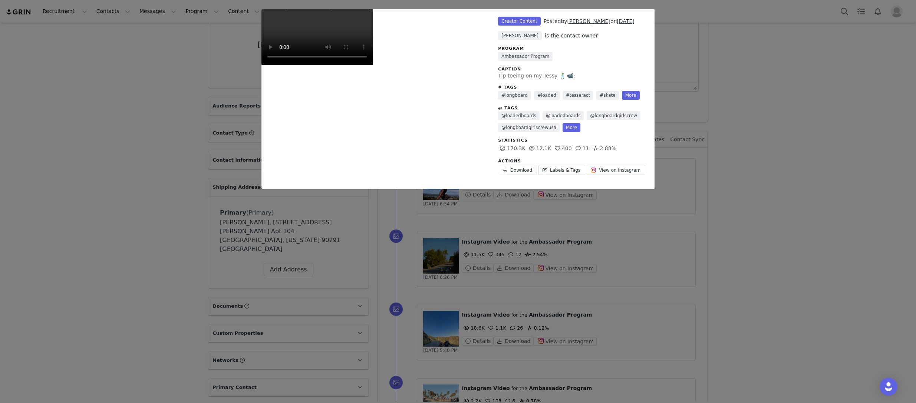
drag, startPoint x: 748, startPoint y: 235, endPoint x: 663, endPoint y: 215, distance: 87.7
click at [748, 235] on div "Unlabeled Creator Content Posted by [PERSON_NAME] on [DATE] [PERSON_NAME] is th…" at bounding box center [458, 201] width 916 height 403
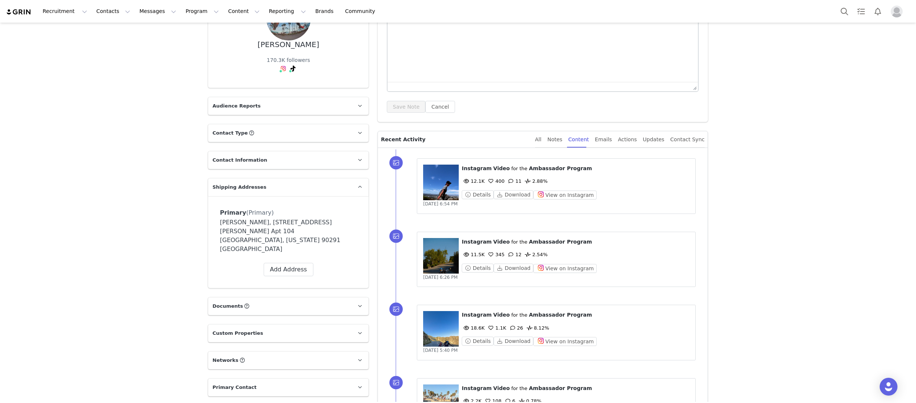
click at [441, 180] on figure at bounding box center [441, 183] width 36 height 36
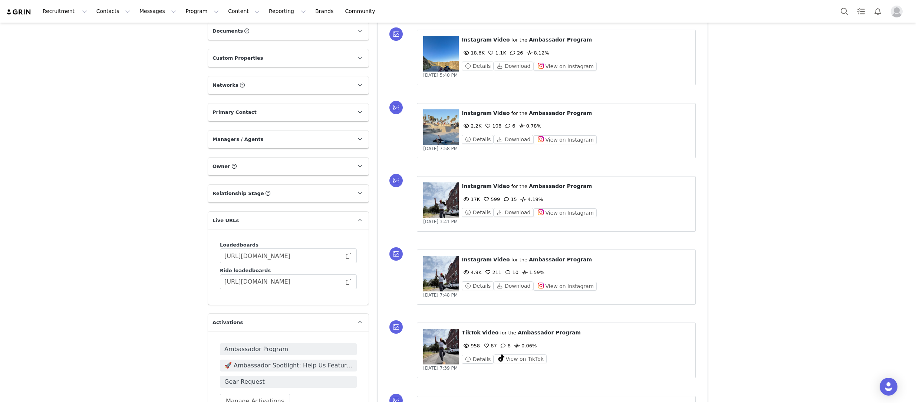
scroll to position [0, 0]
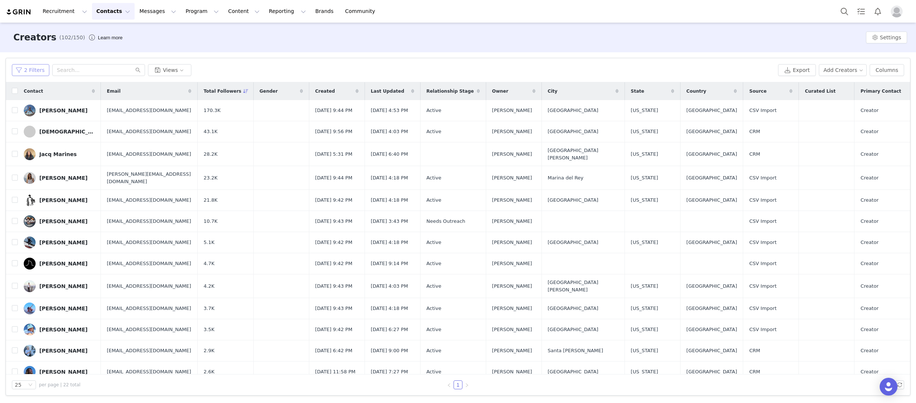
click at [30, 70] on button "2 Filters" at bounding box center [30, 70] width 37 height 12
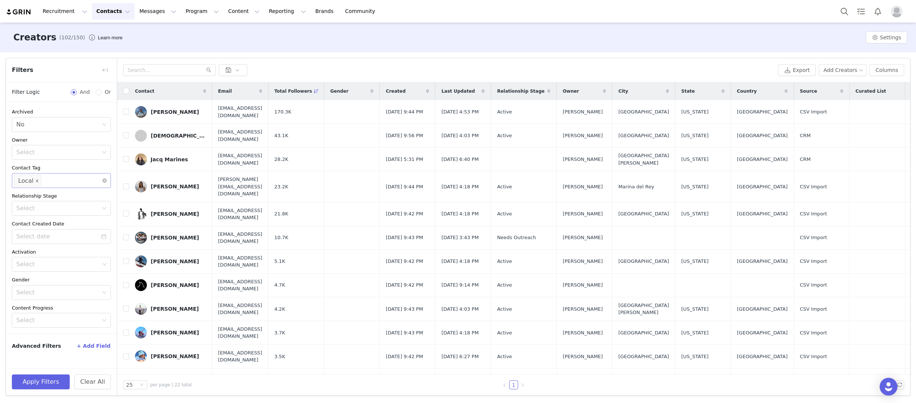
click at [36, 182] on icon "icon: close" at bounding box center [37, 181] width 4 height 4
click at [106, 181] on icon "icon: down" at bounding box center [104, 180] width 4 height 4
click at [34, 276] on li "Surf Skate" at bounding box center [61, 275] width 99 height 12
click at [62, 381] on button "Apply Filters" at bounding box center [41, 382] width 58 height 15
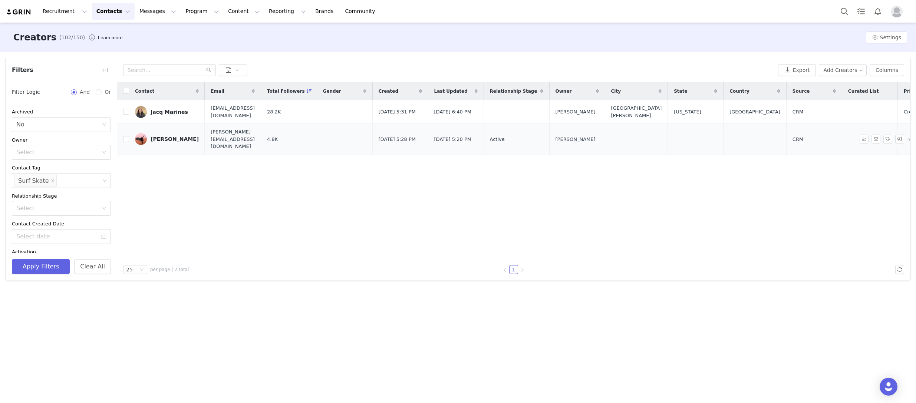
click at [167, 137] on div "[PERSON_NAME]" at bounding box center [175, 139] width 48 height 6
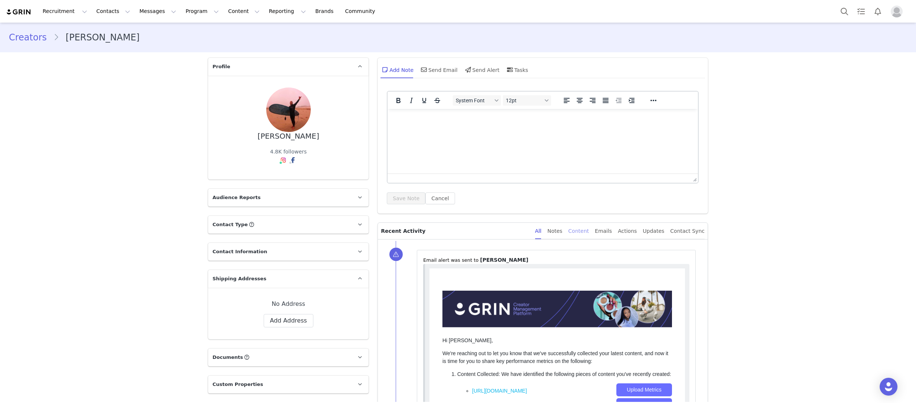
click at [589, 231] on div "Content" at bounding box center [578, 231] width 21 height 17
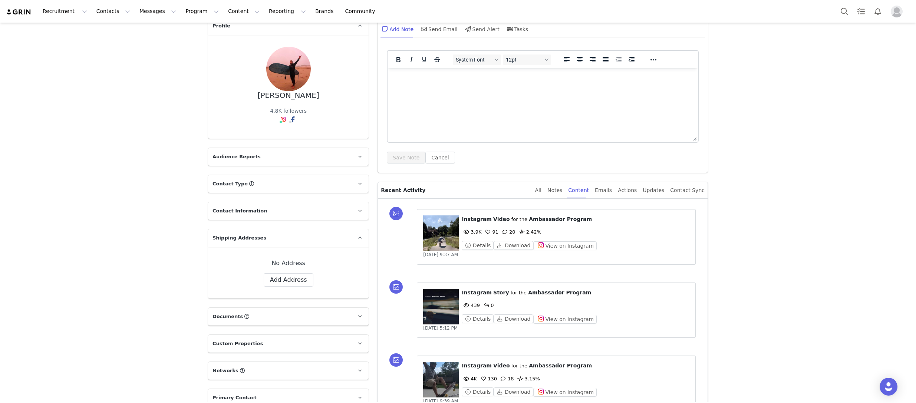
scroll to position [83, 0]
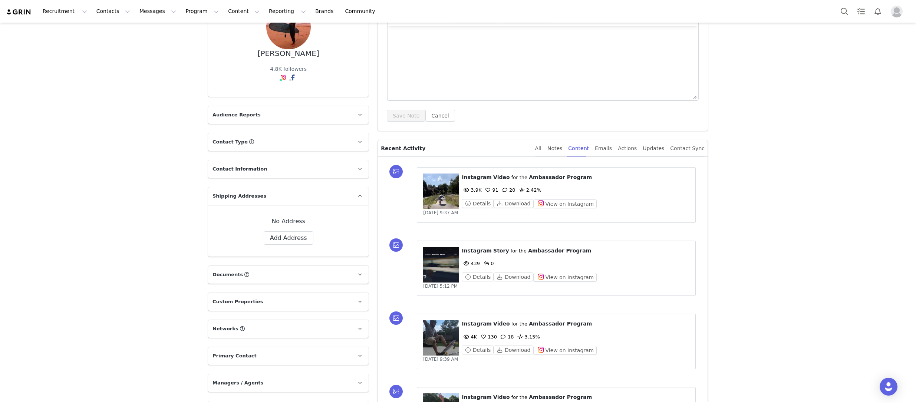
click at [450, 208] on figure at bounding box center [441, 192] width 36 height 36
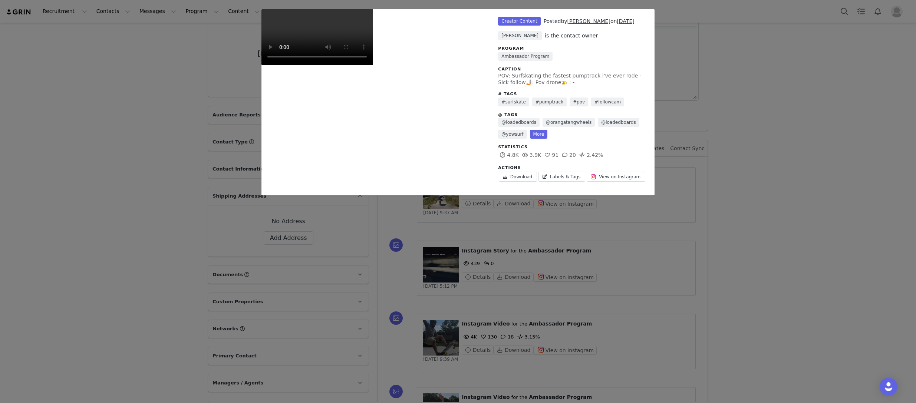
click at [348, 65] on video "Unlabeled" at bounding box center [317, 37] width 111 height 56
click at [605, 176] on span "View on Instagram" at bounding box center [620, 177] width 42 height 7
click at [689, 83] on div "Unlabeled Creator Content Posted by [PERSON_NAME] on [DATE] [PERSON_NAME] is th…" at bounding box center [458, 201] width 916 height 403
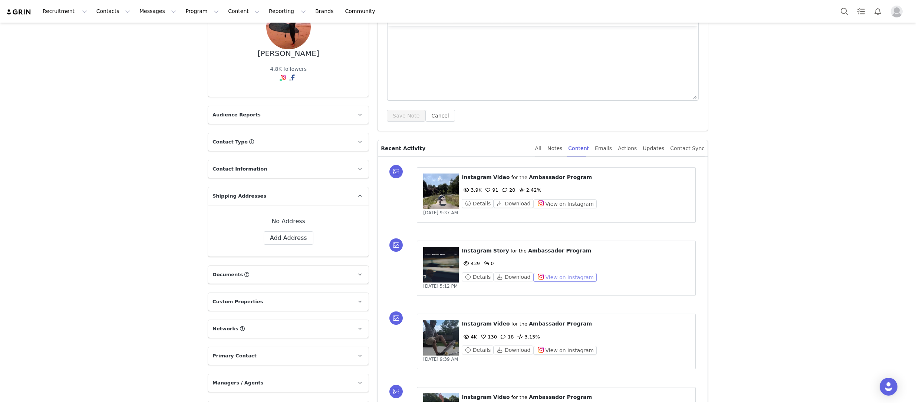
click at [544, 275] on button "View on Instagram" at bounding box center [564, 277] width 63 height 9
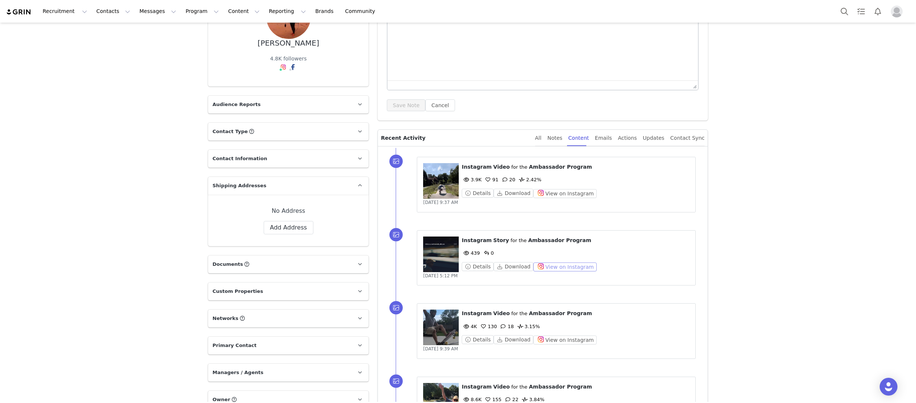
scroll to position [95, 0]
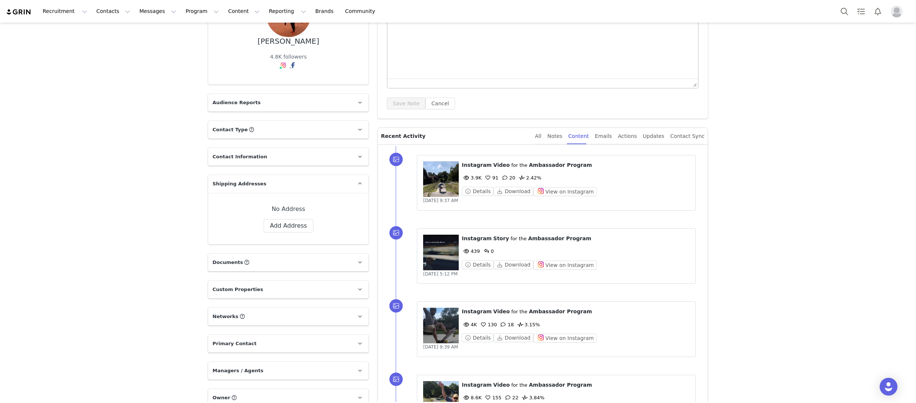
click at [449, 252] on figure at bounding box center [441, 253] width 36 height 36
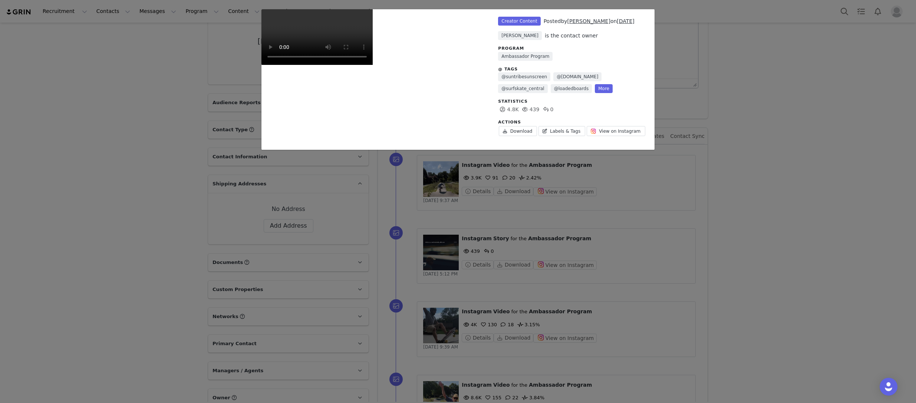
click at [797, 303] on div "Unlabeled Creator Content Posted by [PERSON_NAME] on [DATE] [PERSON_NAME] is th…" at bounding box center [458, 201] width 916 height 403
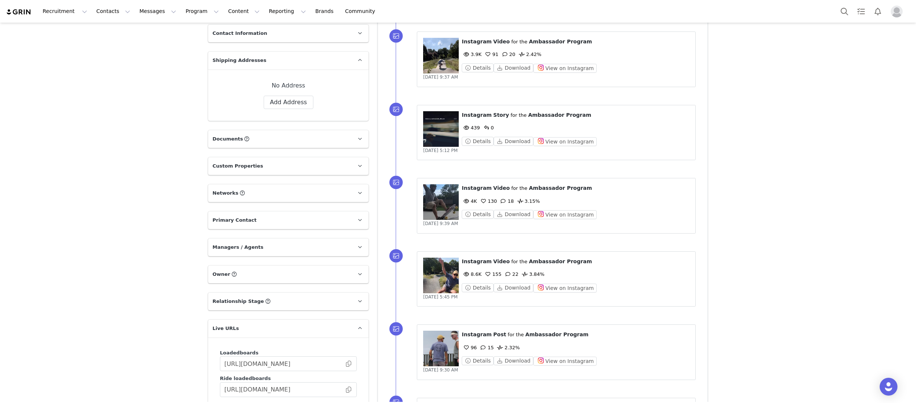
scroll to position [220, 0]
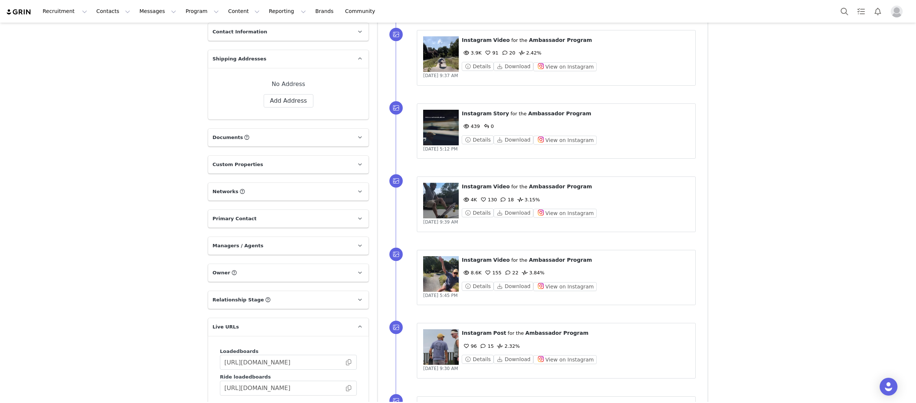
click at [453, 210] on figure at bounding box center [441, 201] width 36 height 36
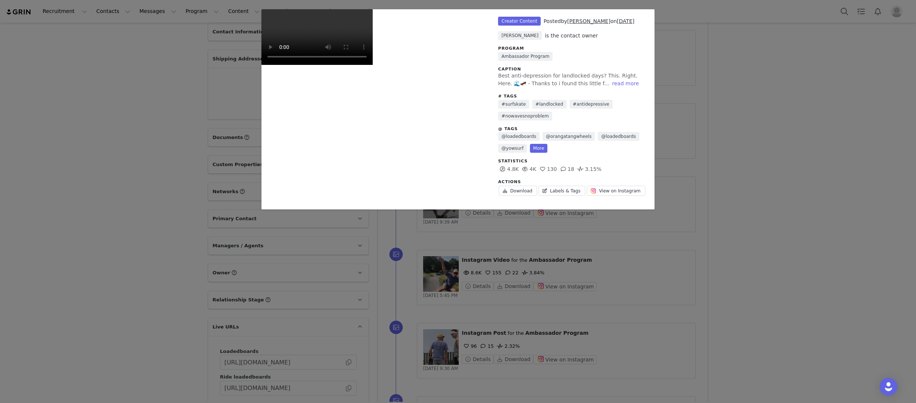
click at [809, 302] on div "Unlabeled Creator Content Posted by [PERSON_NAME] on [DATE] [PERSON_NAME] is th…" at bounding box center [458, 201] width 916 height 403
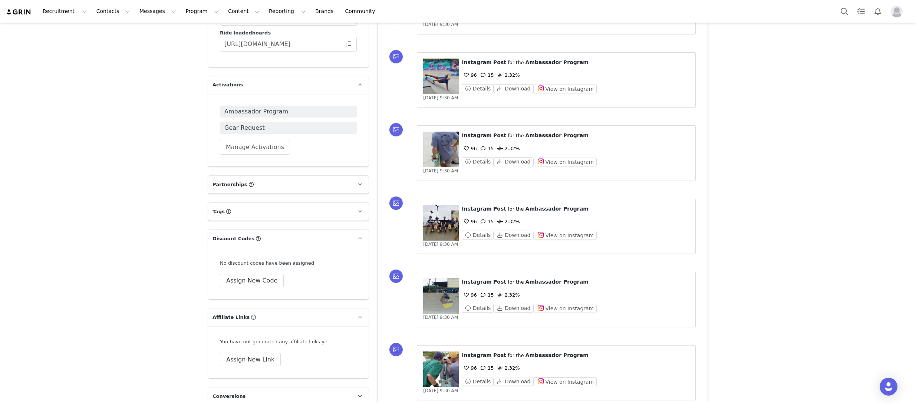
scroll to position [0, 0]
